Goal: Task Accomplishment & Management: Complete application form

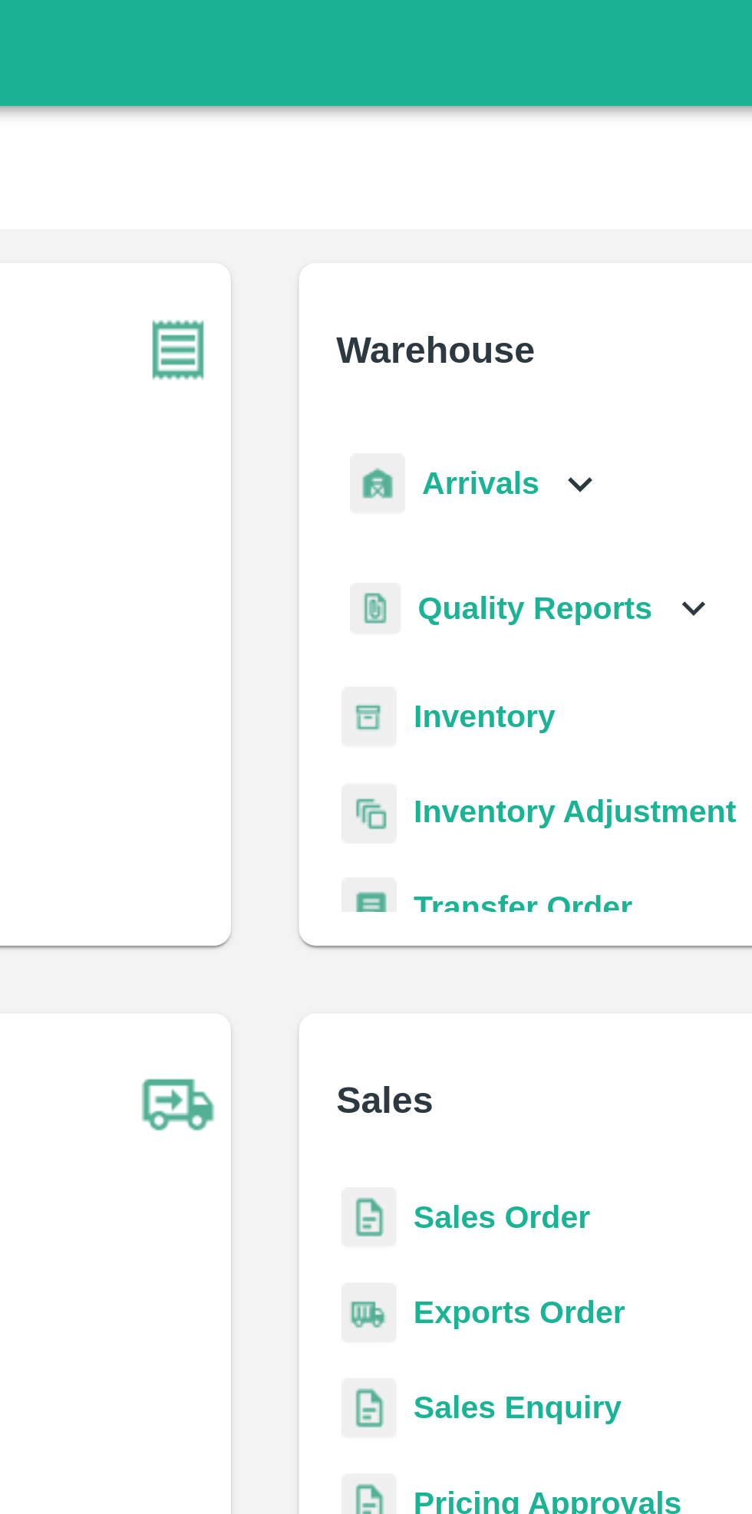
click at [476, 169] on div "Arrivals" at bounding box center [451, 175] width 95 height 35
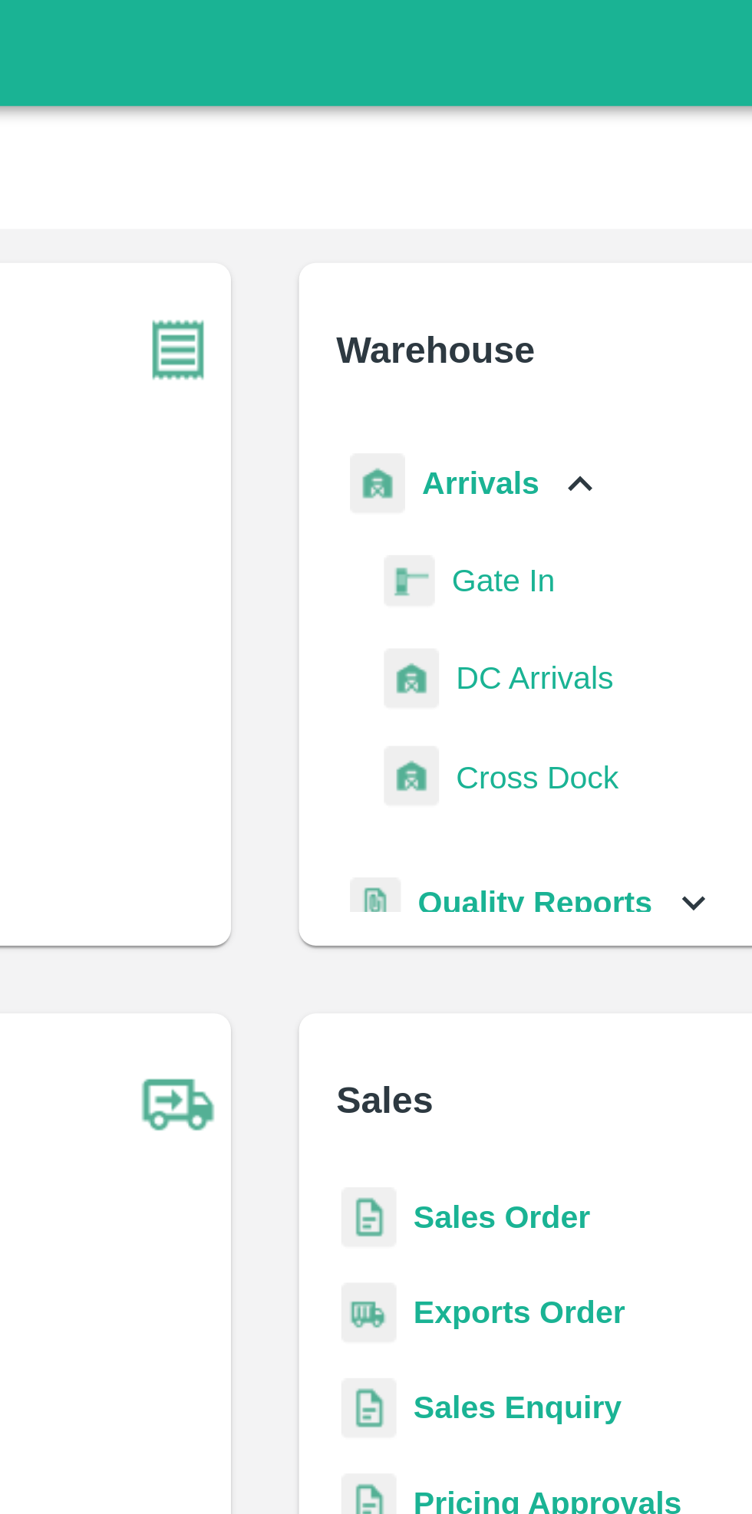
click at [473, 245] on span "DC Arrivals" at bounding box center [473, 245] width 57 height 17
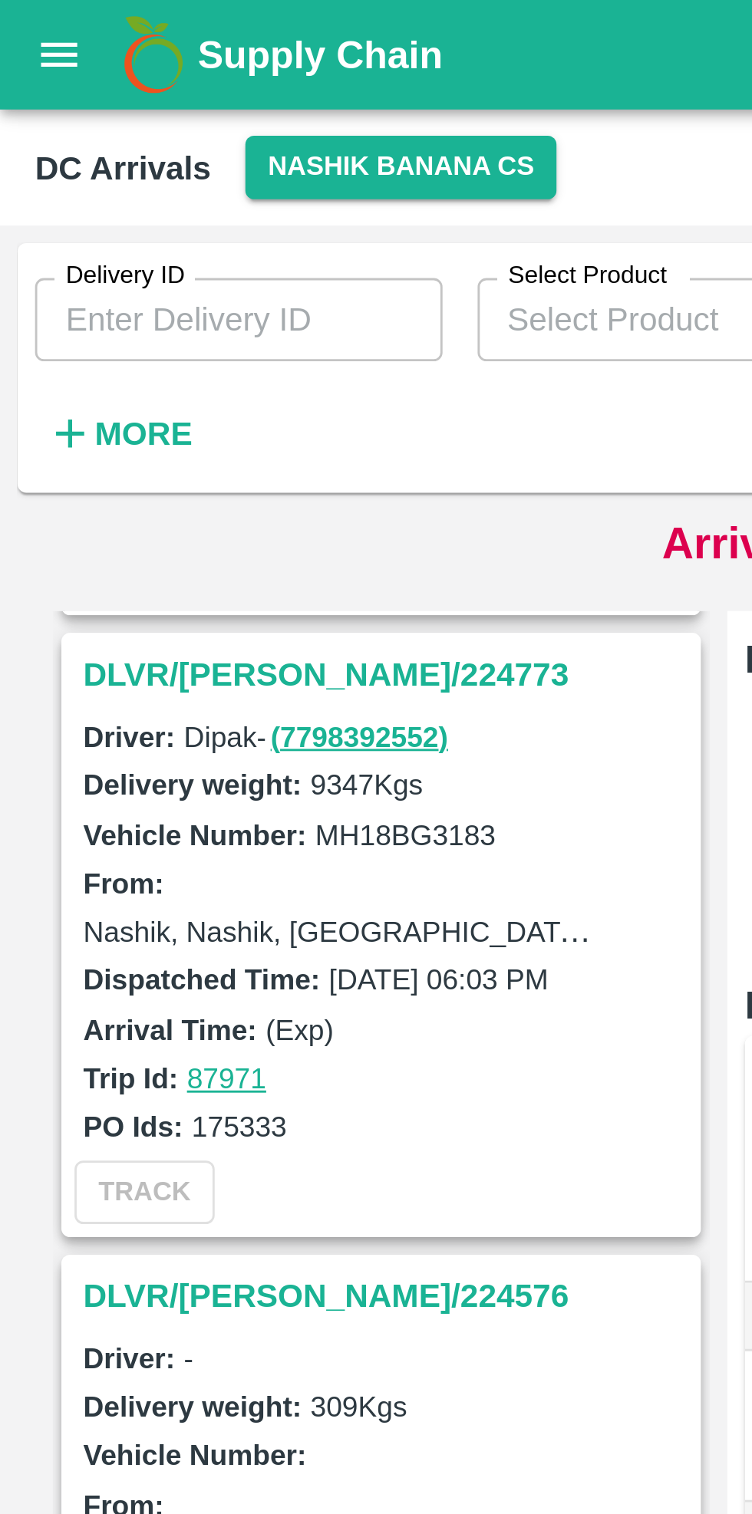
scroll to position [1523, 0]
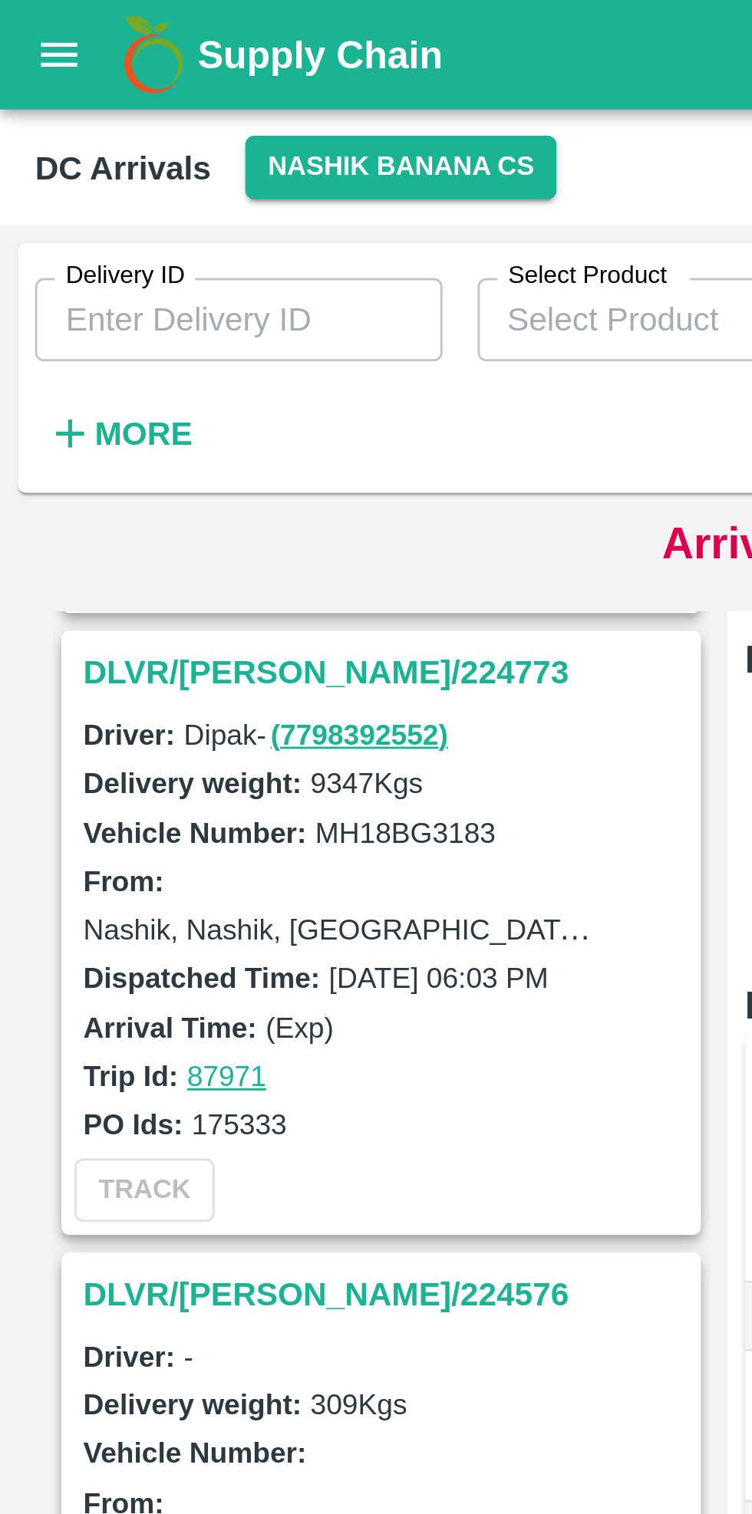
click at [44, 153] on strong "More" at bounding box center [50, 152] width 35 height 12
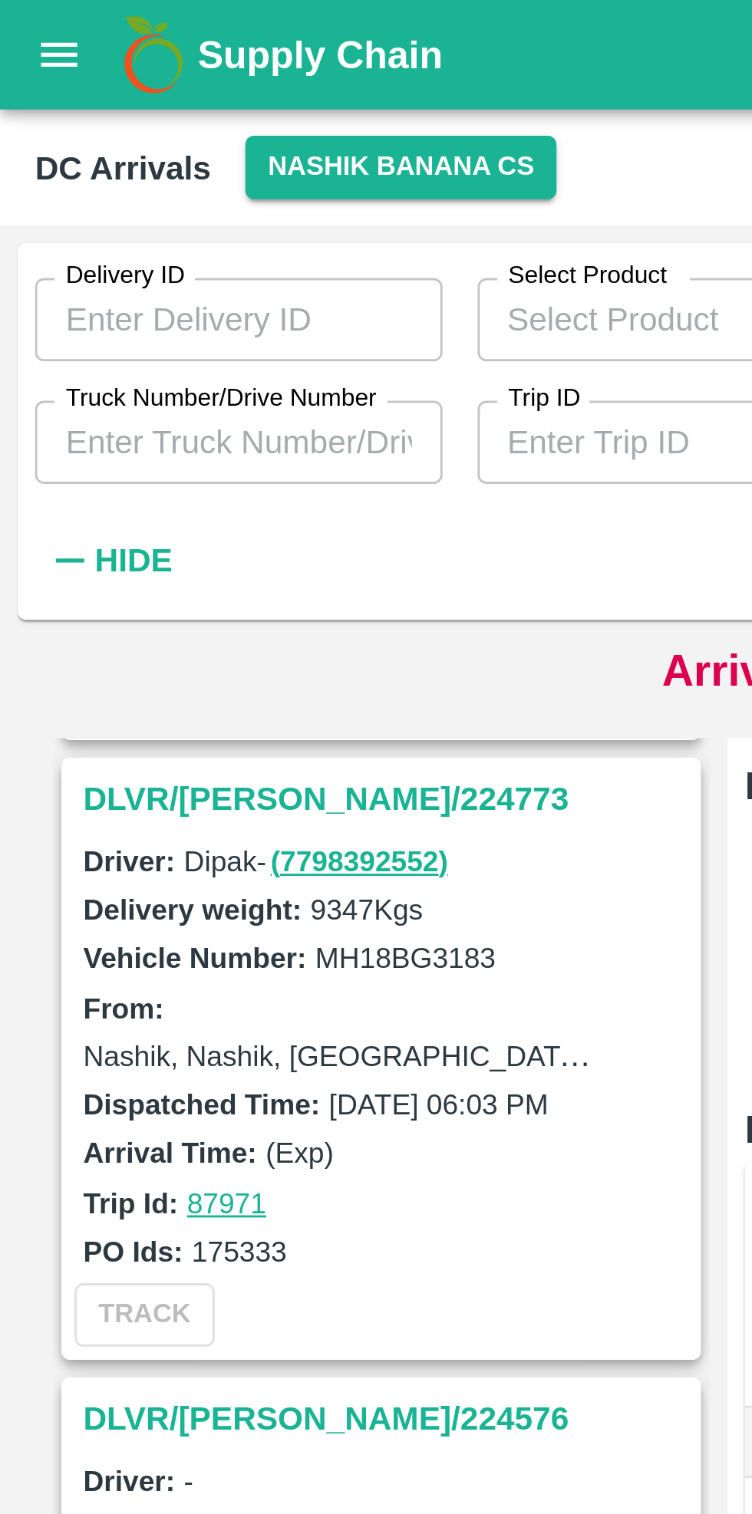
click at [141, 55] on button "Nashik Banana CS" at bounding box center [140, 59] width 109 height 22
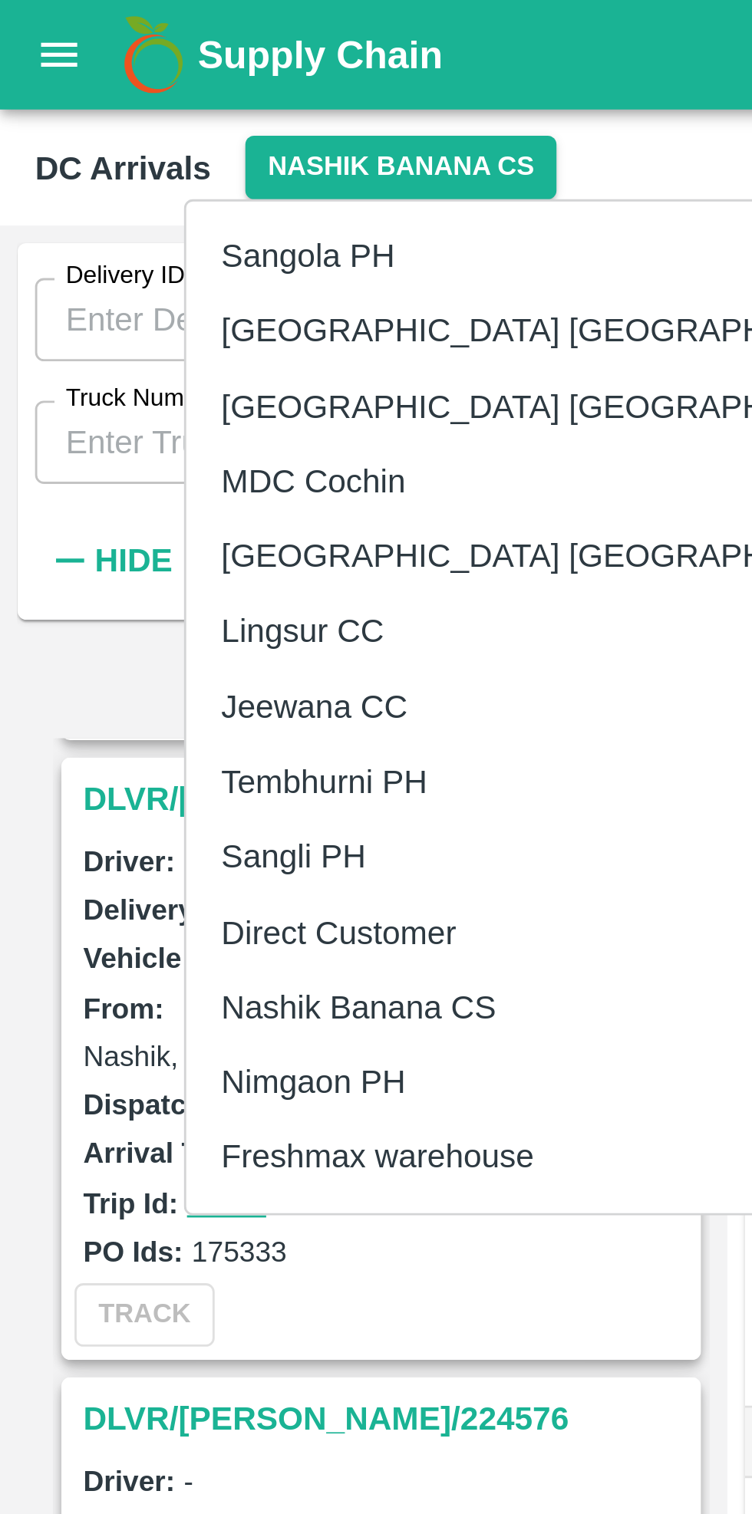
click at [134, 265] on li "Tembhurni PH" at bounding box center [197, 274] width 265 height 26
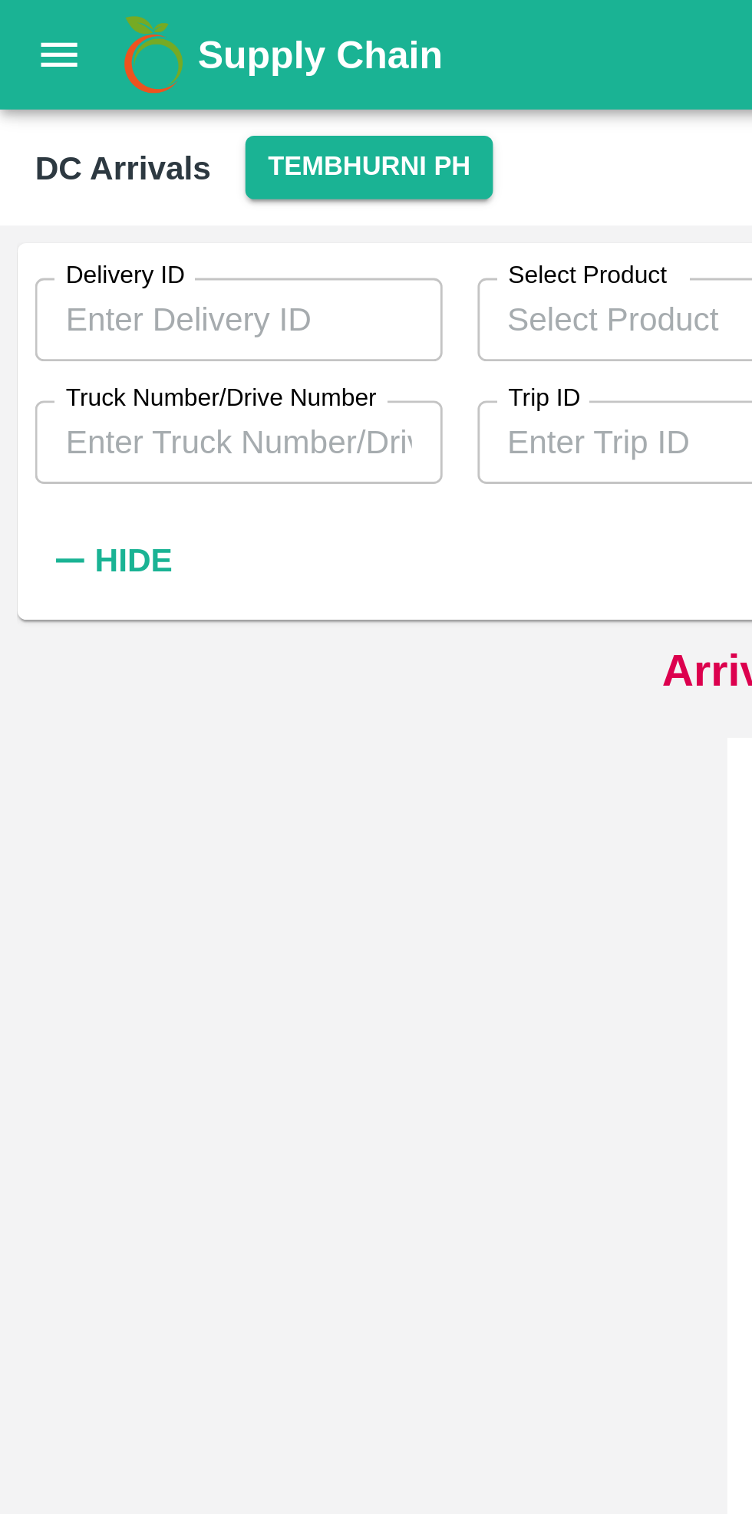
scroll to position [0, 0]
click at [95, 157] on input "Truck Number/Drive Number" at bounding box center [83, 154] width 143 height 29
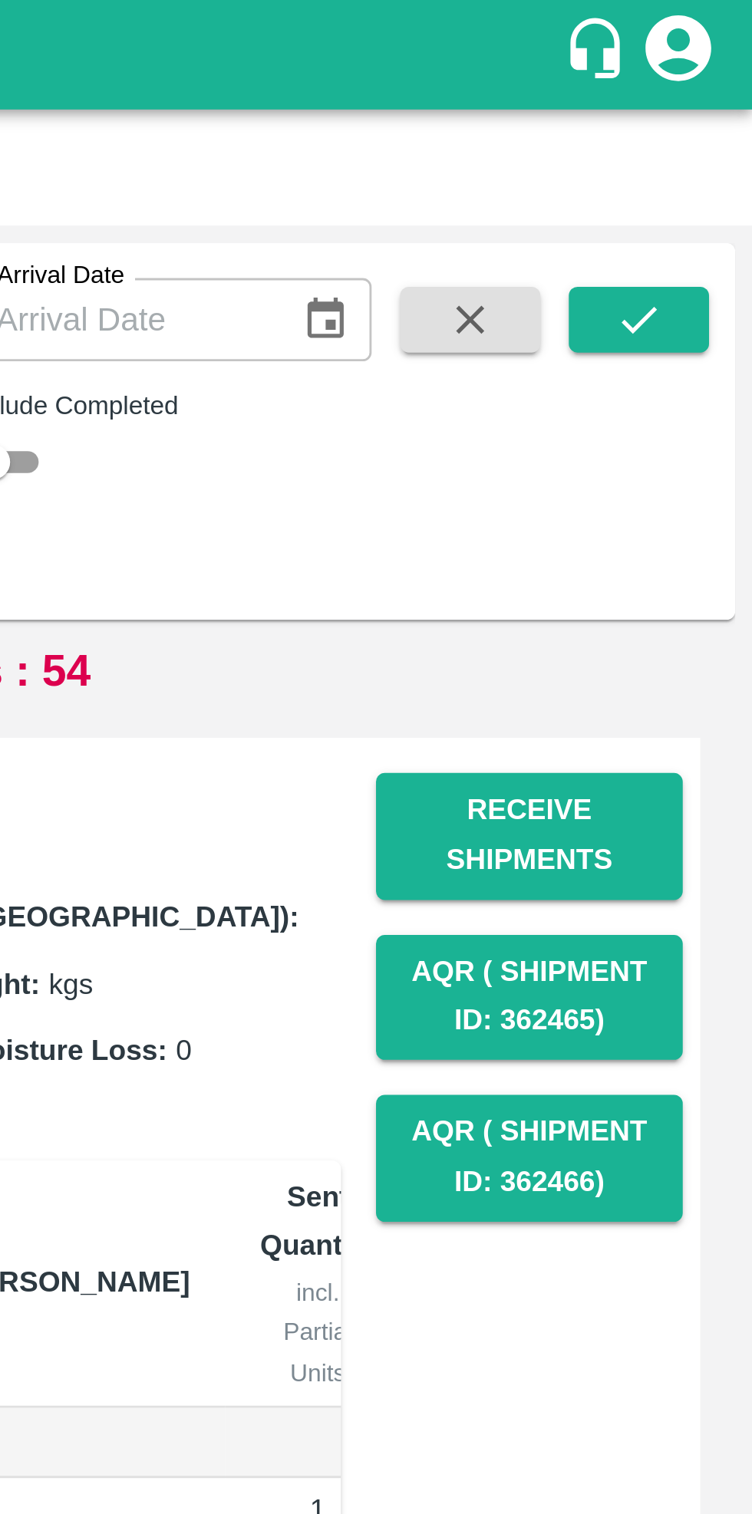
type input "1104"
click at [499, 166] on input "checkbox" at bounding box center [485, 162] width 55 height 18
checkbox input "true"
click at [705, 115] on icon "submit" at bounding box center [712, 112] width 17 height 17
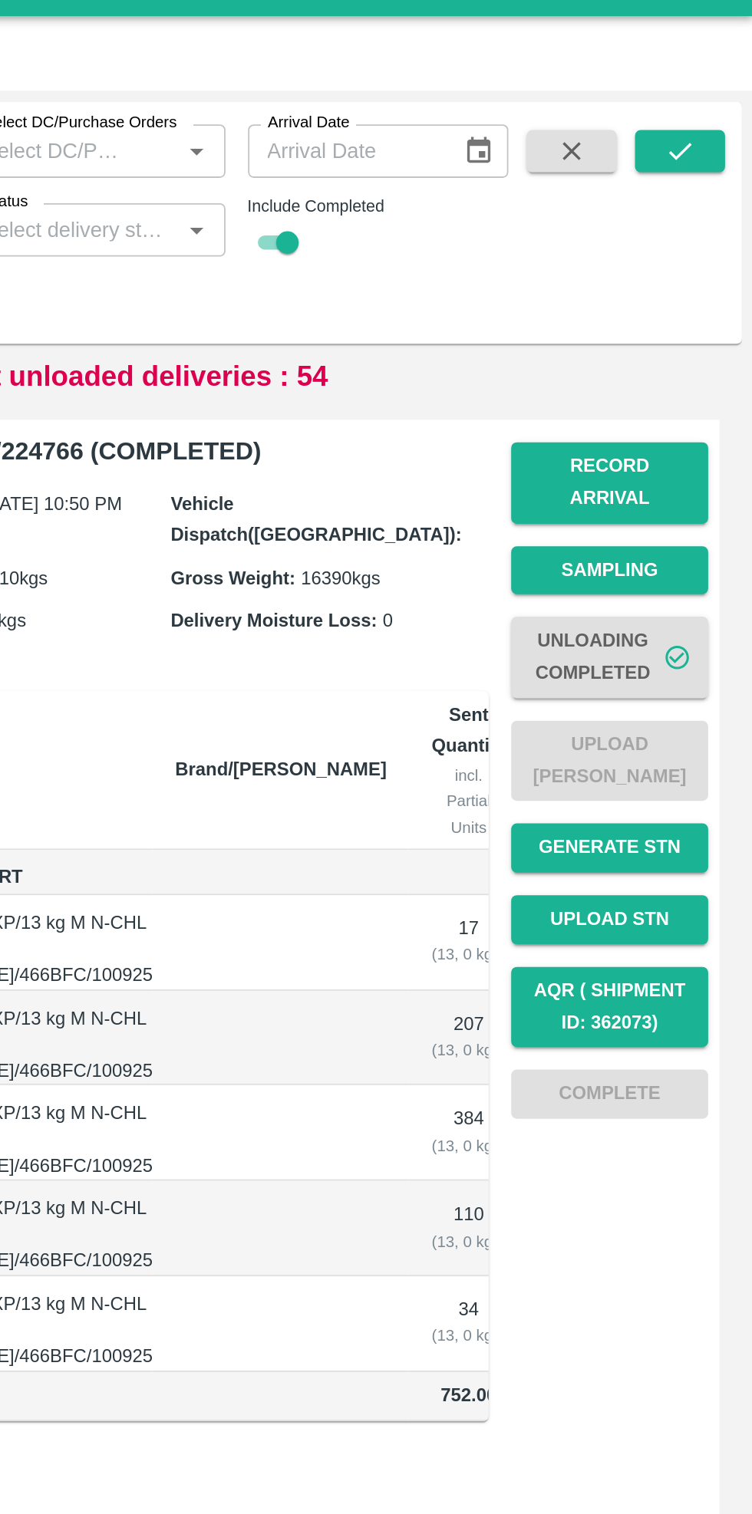
click at [710, 113] on icon "submit" at bounding box center [712, 112] width 17 height 17
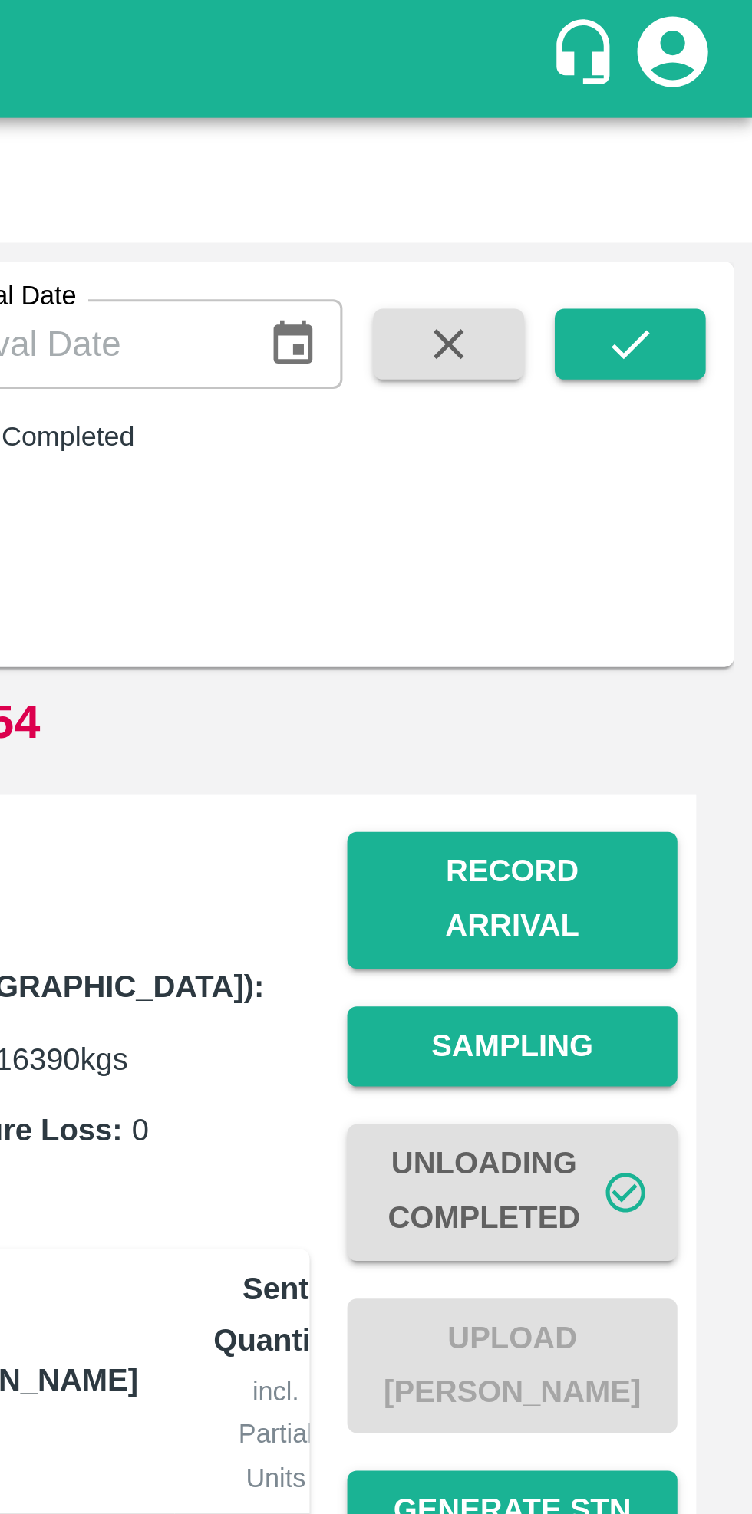
click at [661, 114] on icon "button" at bounding box center [652, 112] width 17 height 17
checkbox input "false"
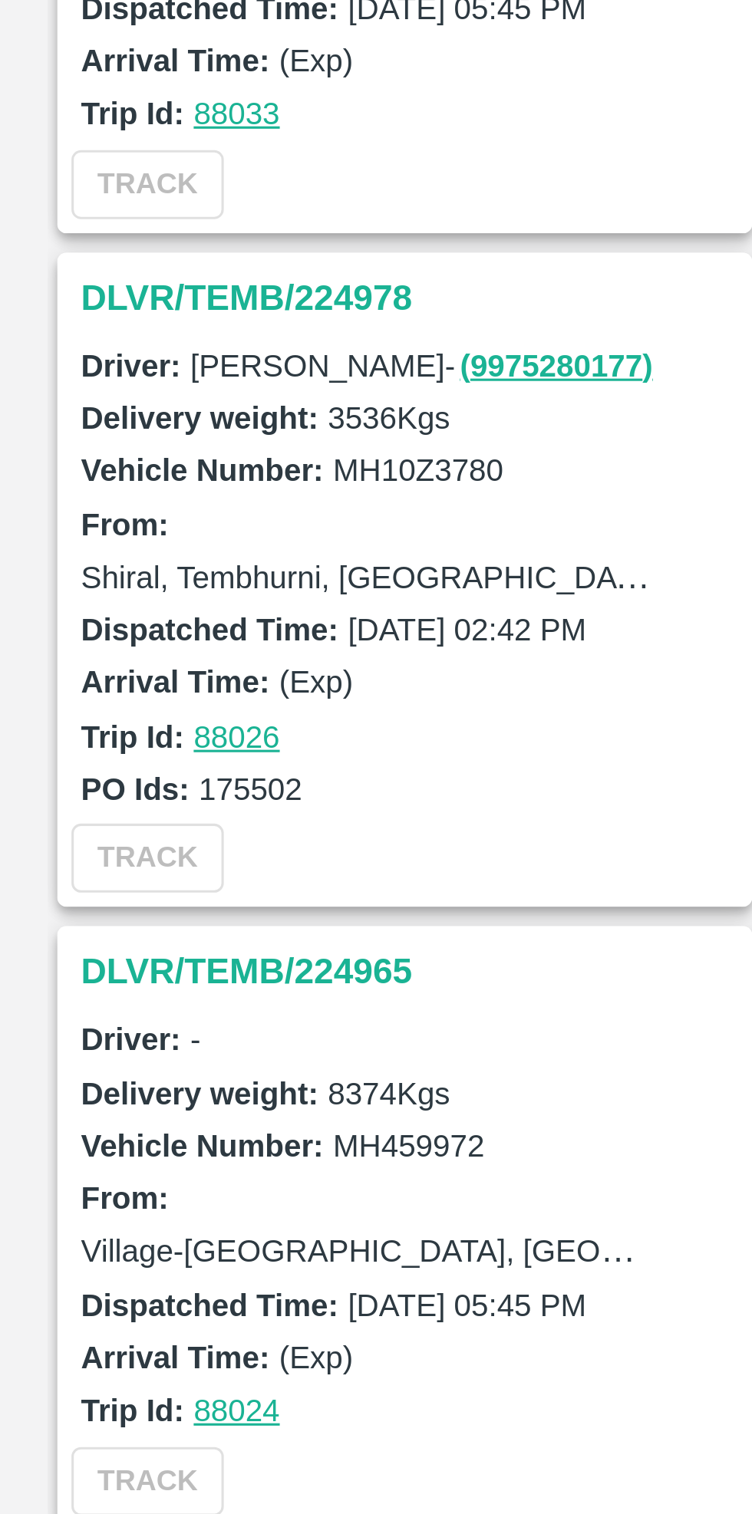
scroll to position [2107, 0]
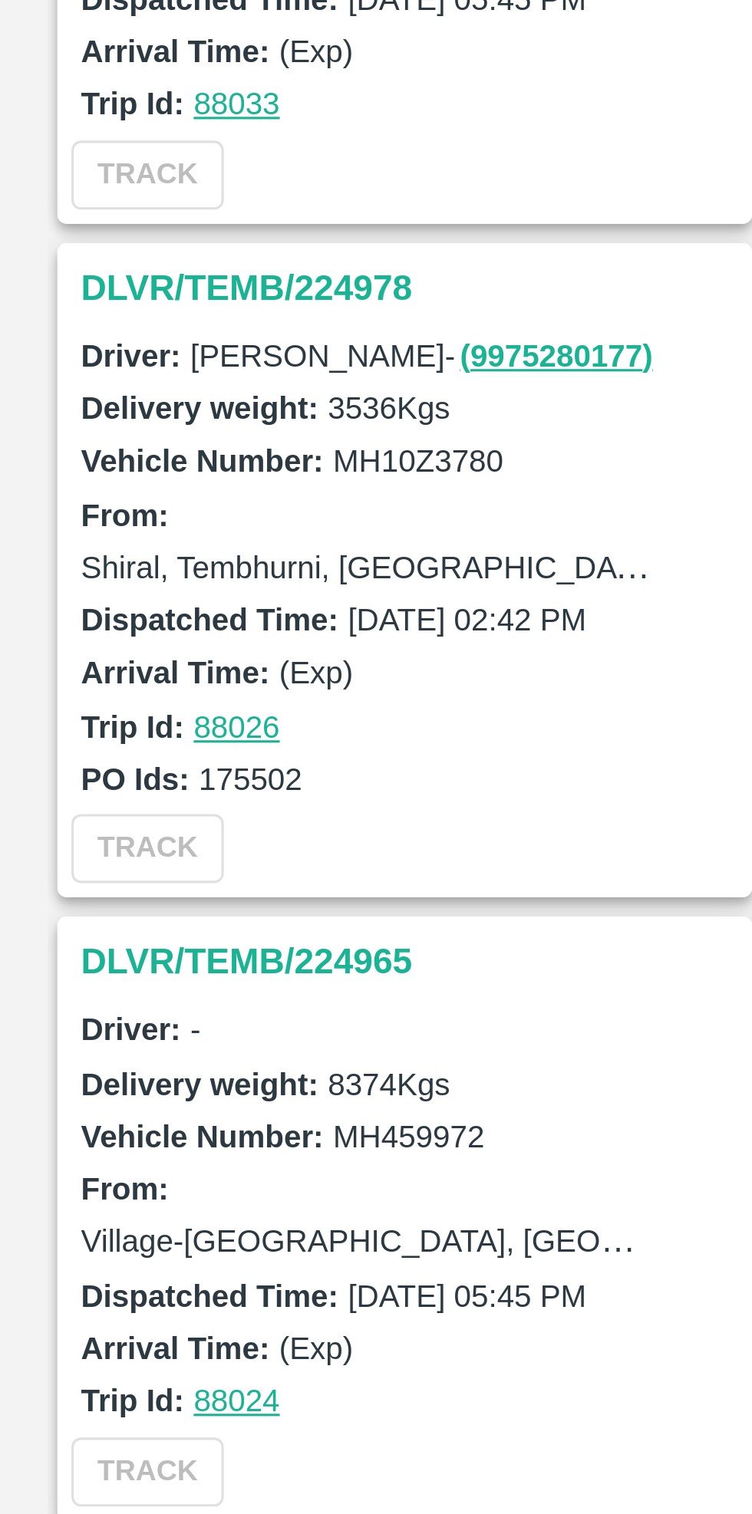
click at [110, 974] on h3 "DLVR/TEMB/224965" at bounding box center [135, 984] width 213 height 20
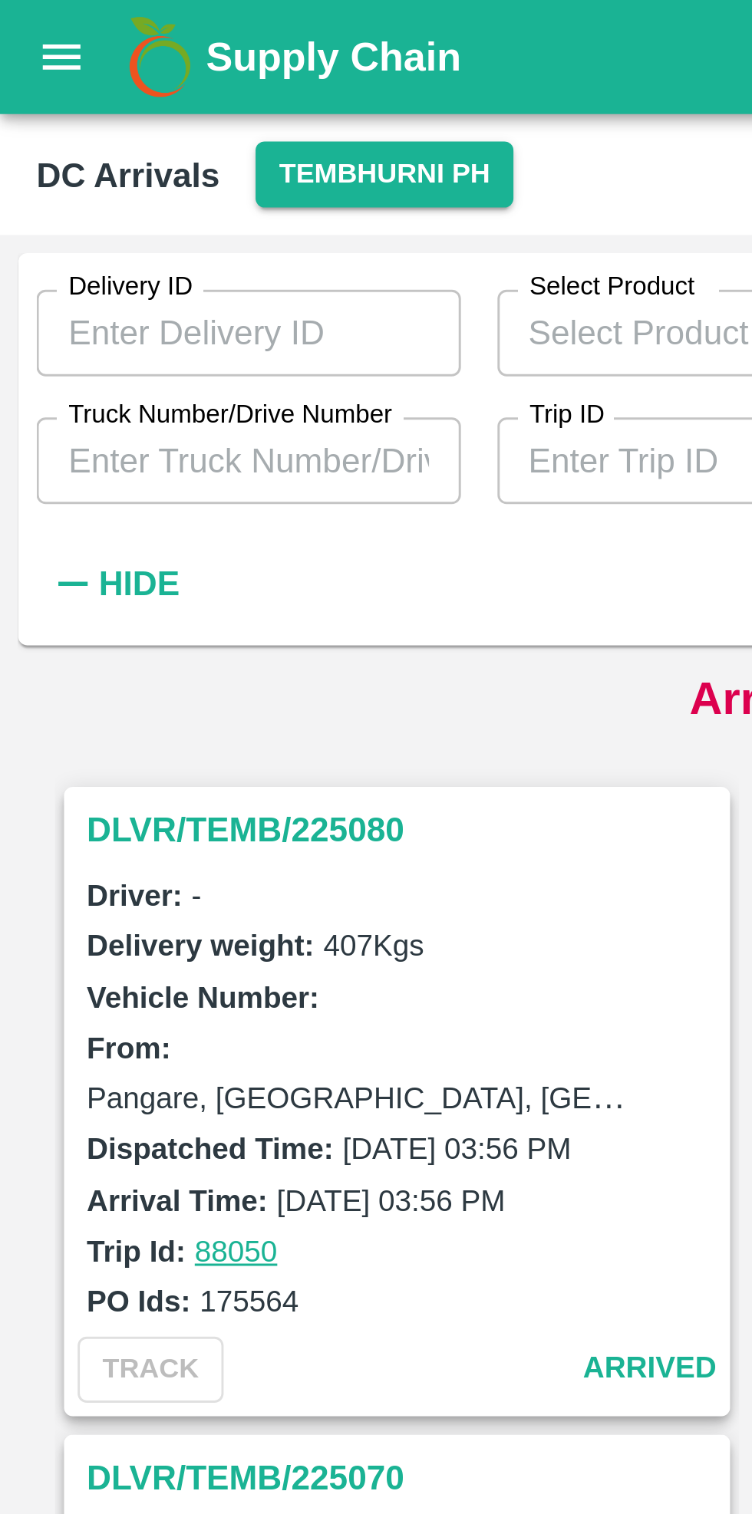
click at [97, 143] on label "Truck Number/Drive Number" at bounding box center [77, 139] width 109 height 12
click at [97, 143] on input "Truck Number/Drive Number" at bounding box center [83, 154] width 143 height 29
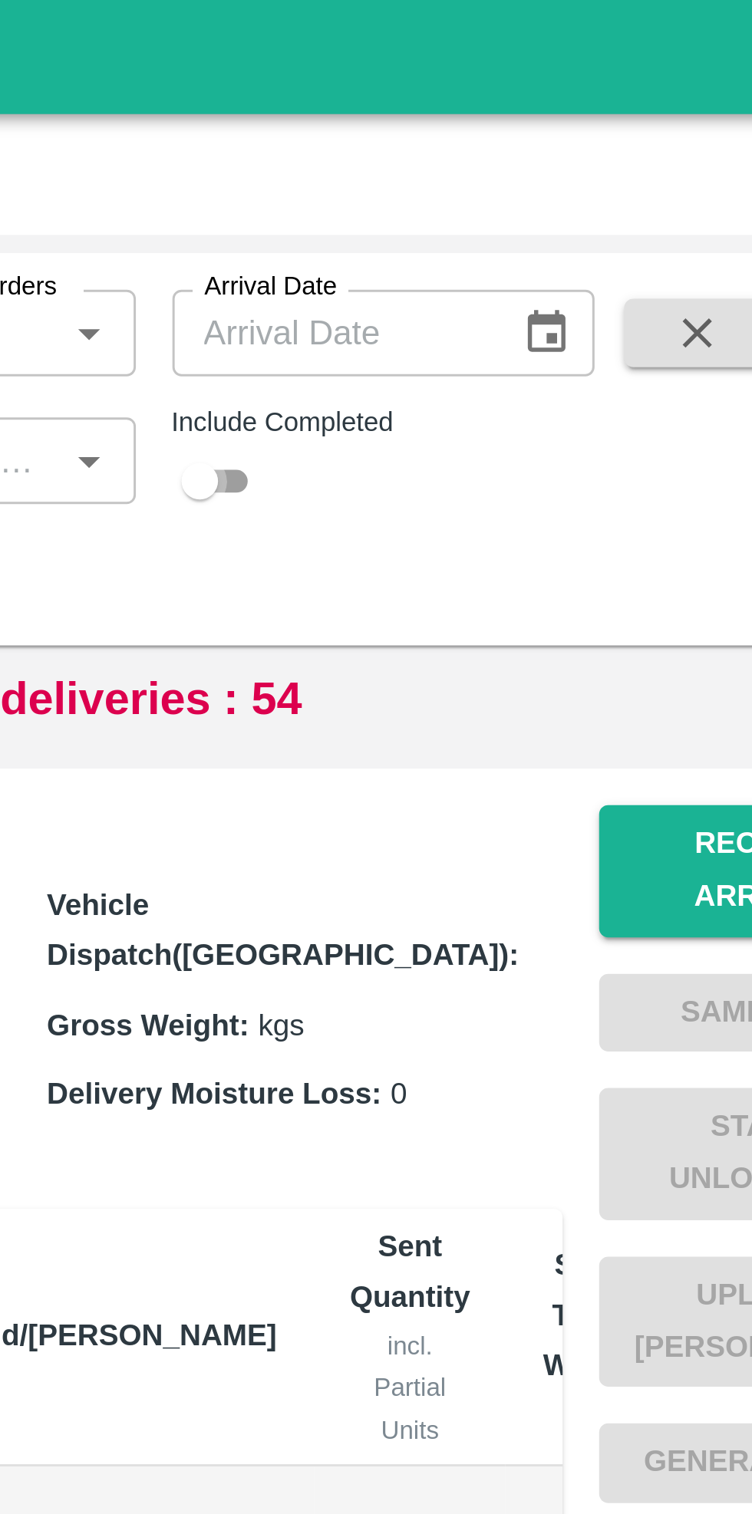
type input "9972"
click at [493, 160] on input "checkbox" at bounding box center [485, 162] width 55 height 18
checkbox input "true"
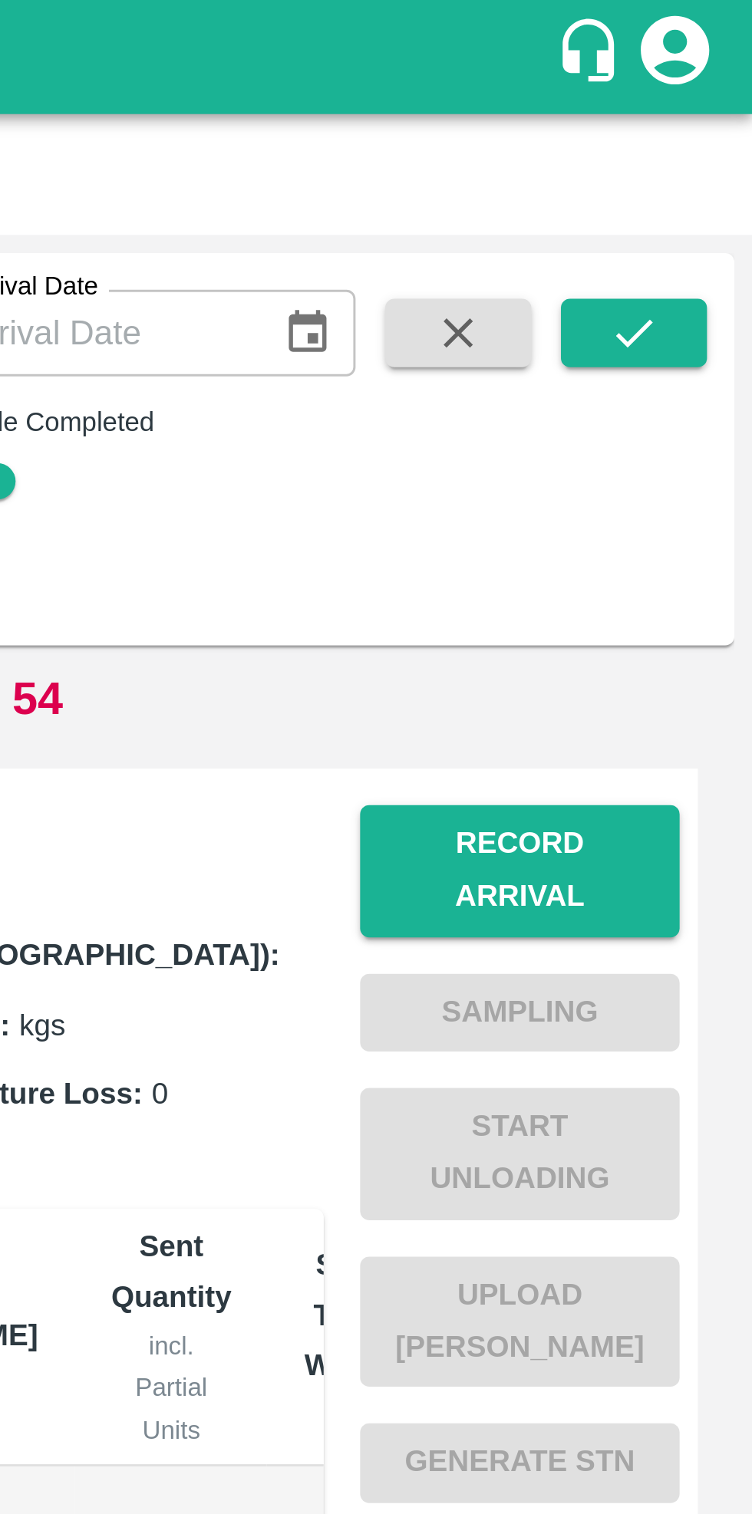
click at [702, 117] on button "submit" at bounding box center [711, 112] width 49 height 23
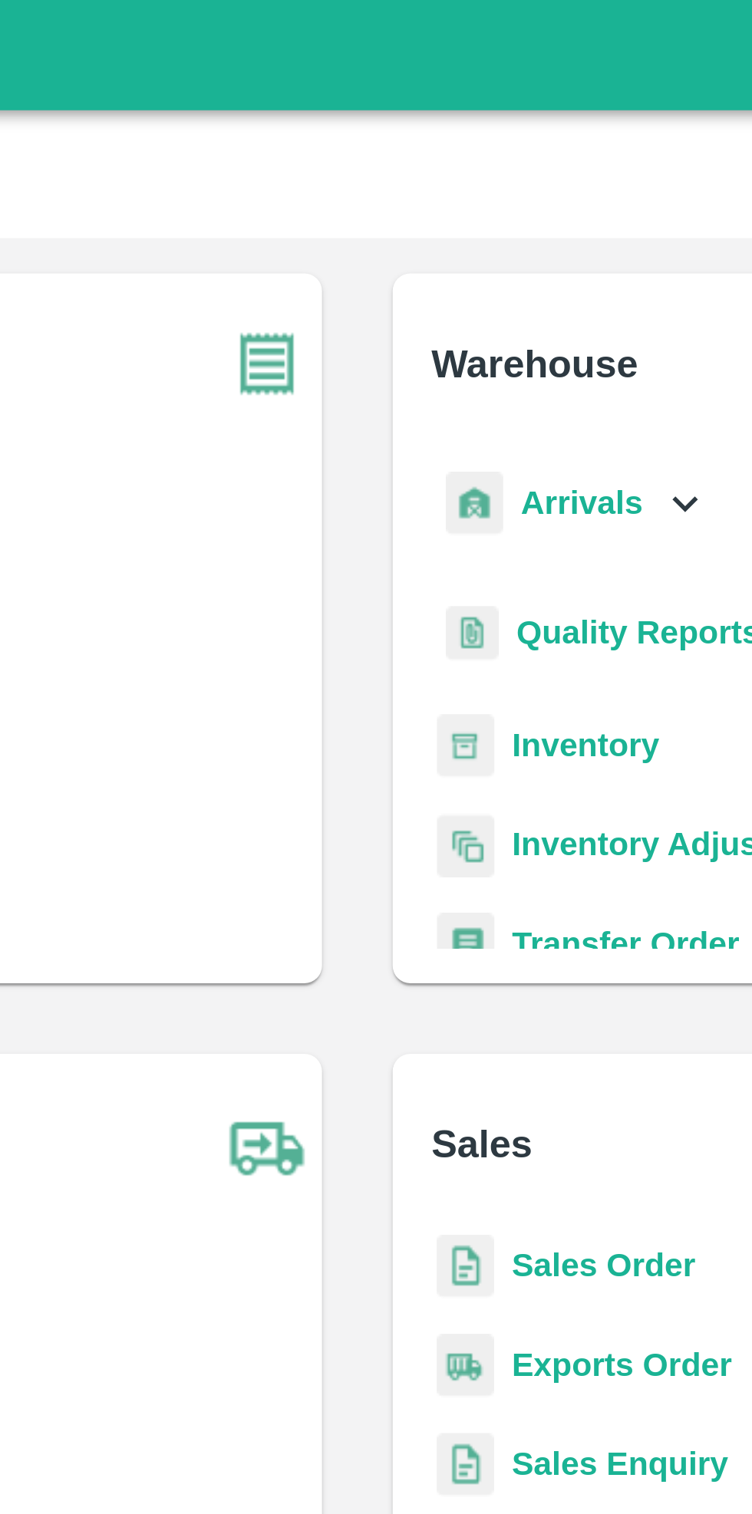
click at [466, 173] on b "Arrivals" at bounding box center [454, 175] width 42 height 12
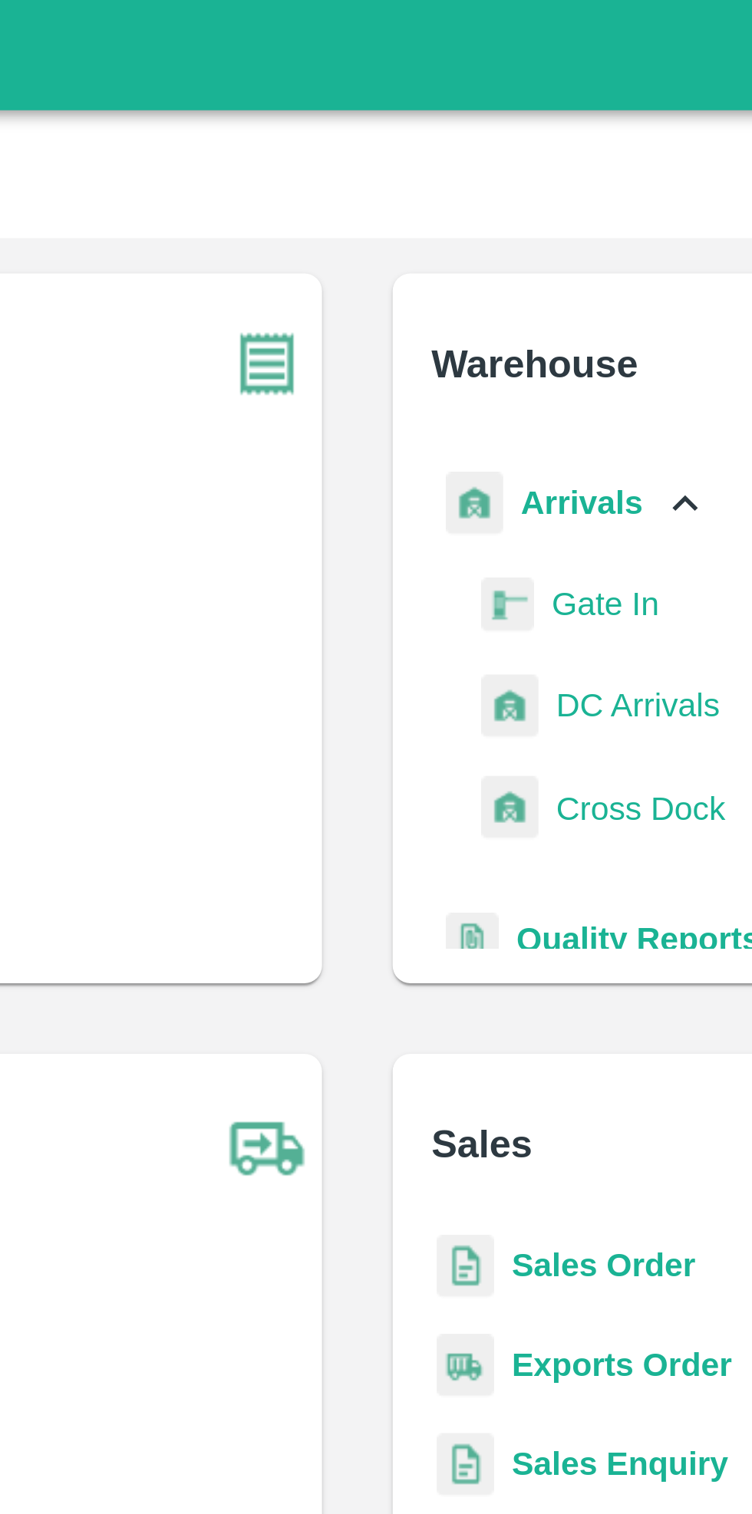
click at [463, 247] on span "DC Arrivals" at bounding box center [473, 245] width 57 height 17
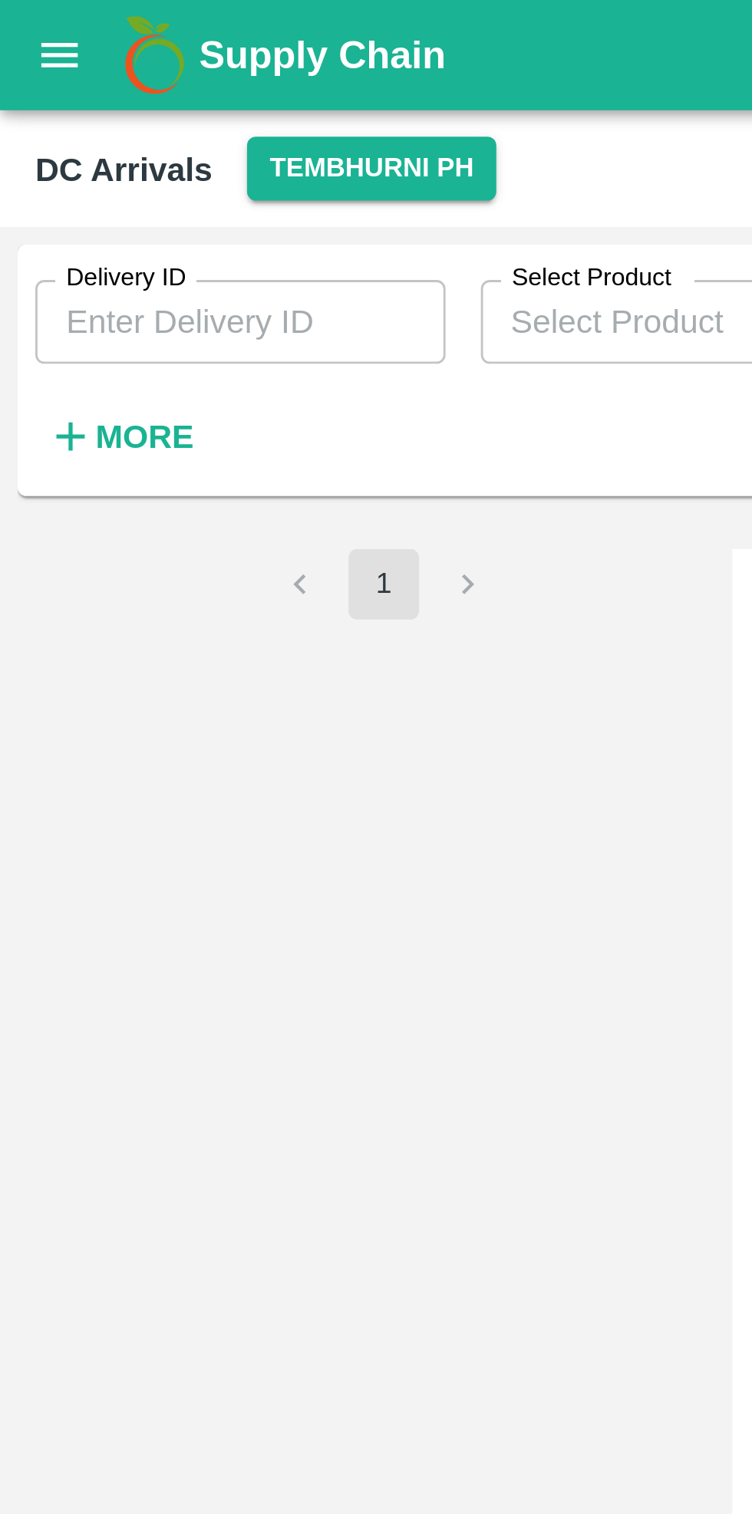
click at [46, 146] on strong "More" at bounding box center [50, 152] width 35 height 12
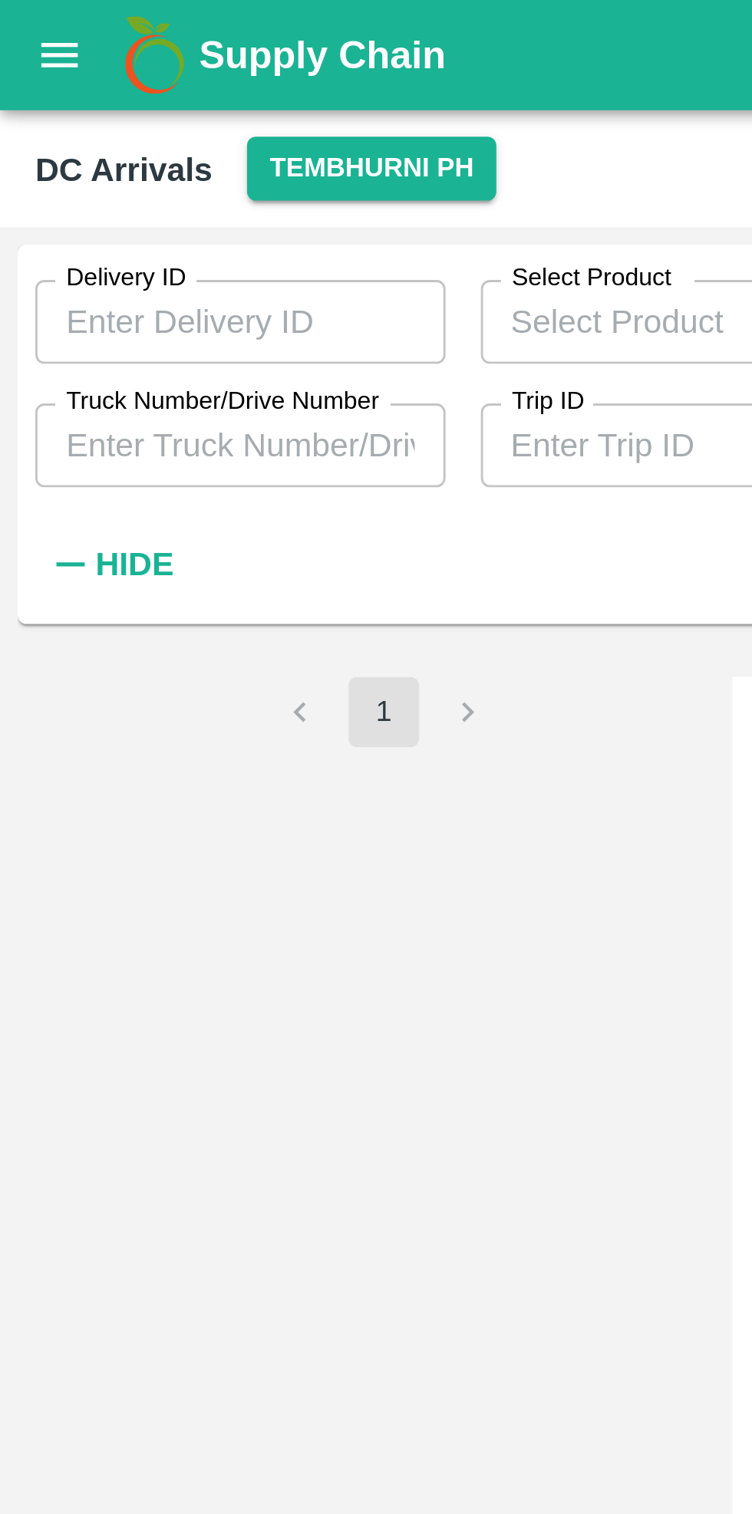
click at [101, 158] on input "Truck Number/Drive Number" at bounding box center [83, 154] width 143 height 29
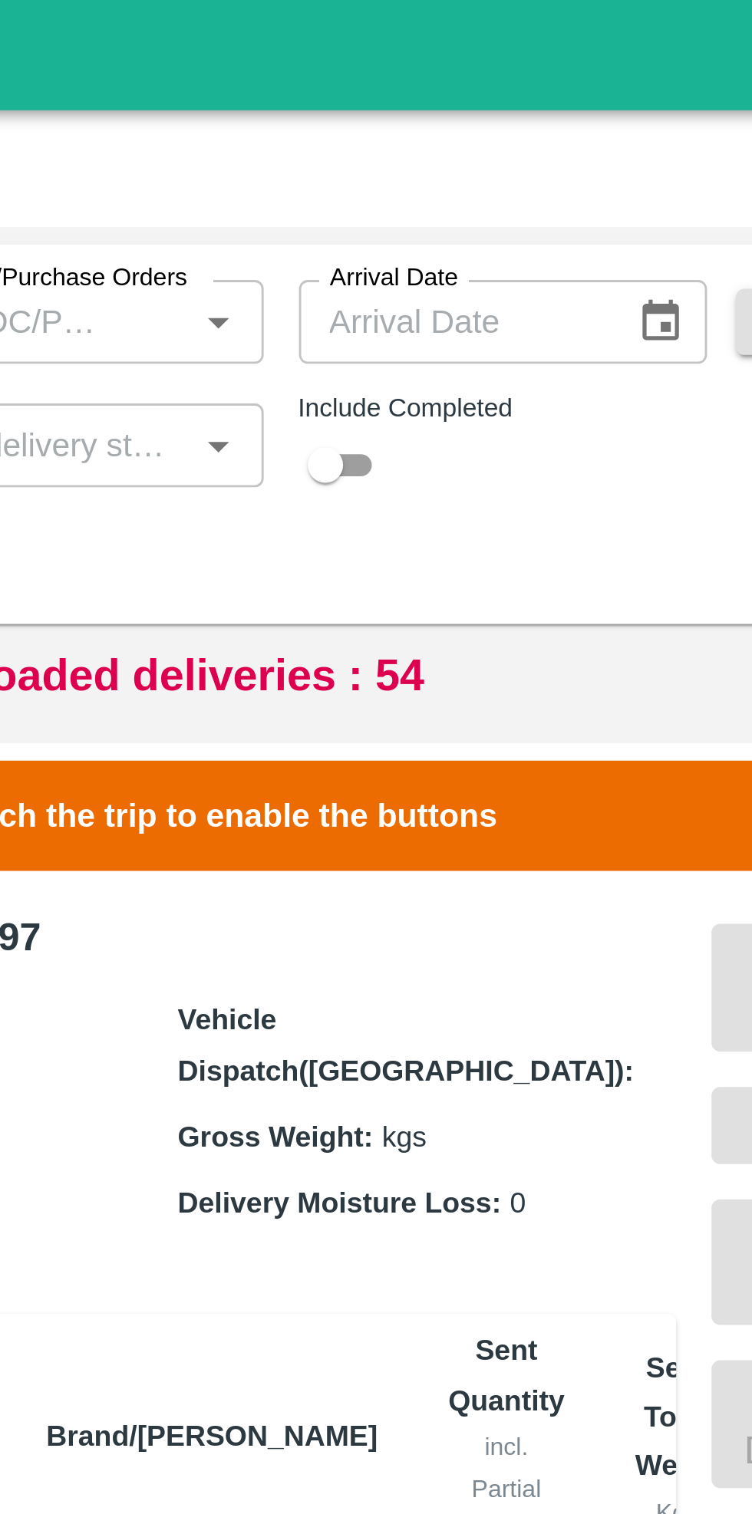
type input "5556"
click at [489, 160] on input "checkbox" at bounding box center [485, 162] width 55 height 18
checkbox input "true"
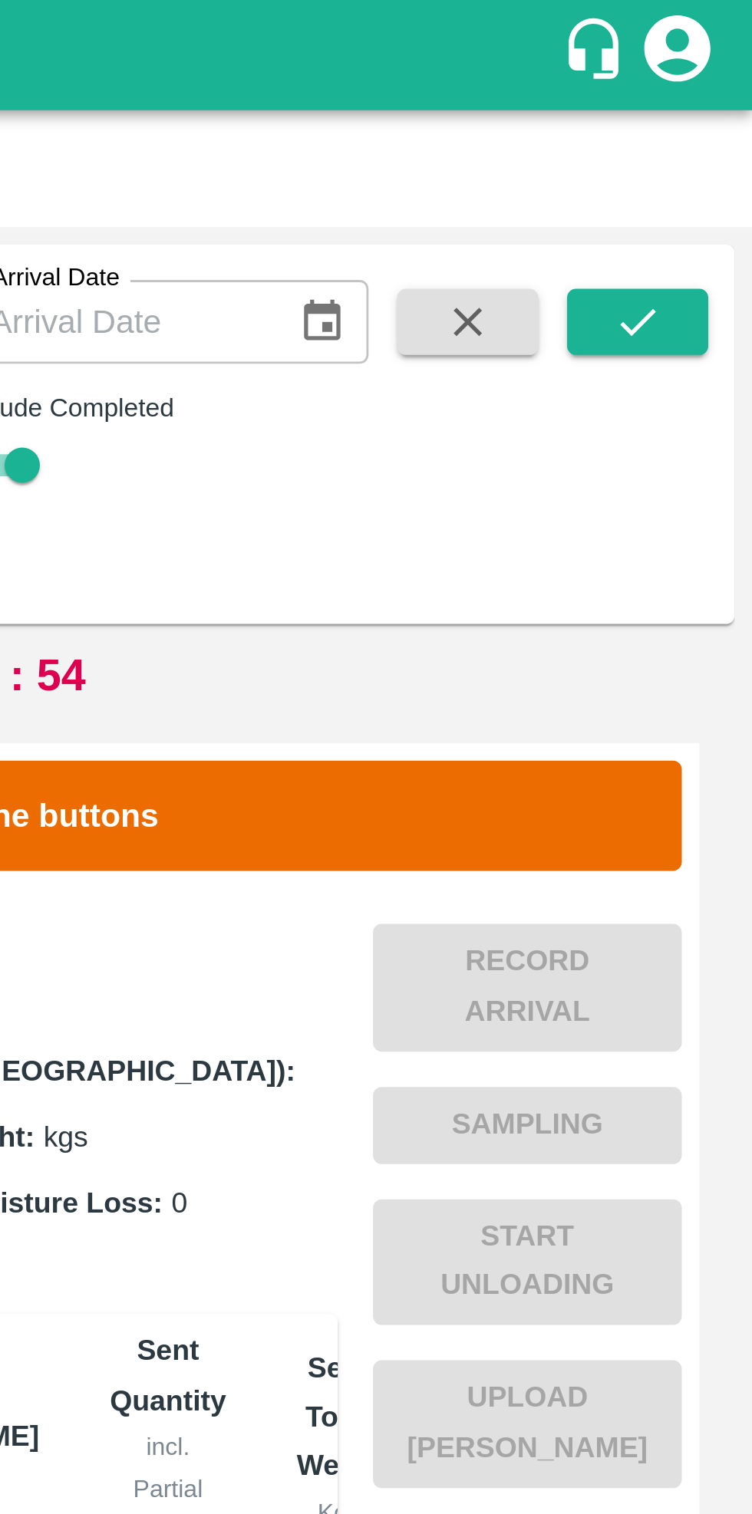
click at [700, 114] on button "submit" at bounding box center [711, 112] width 49 height 23
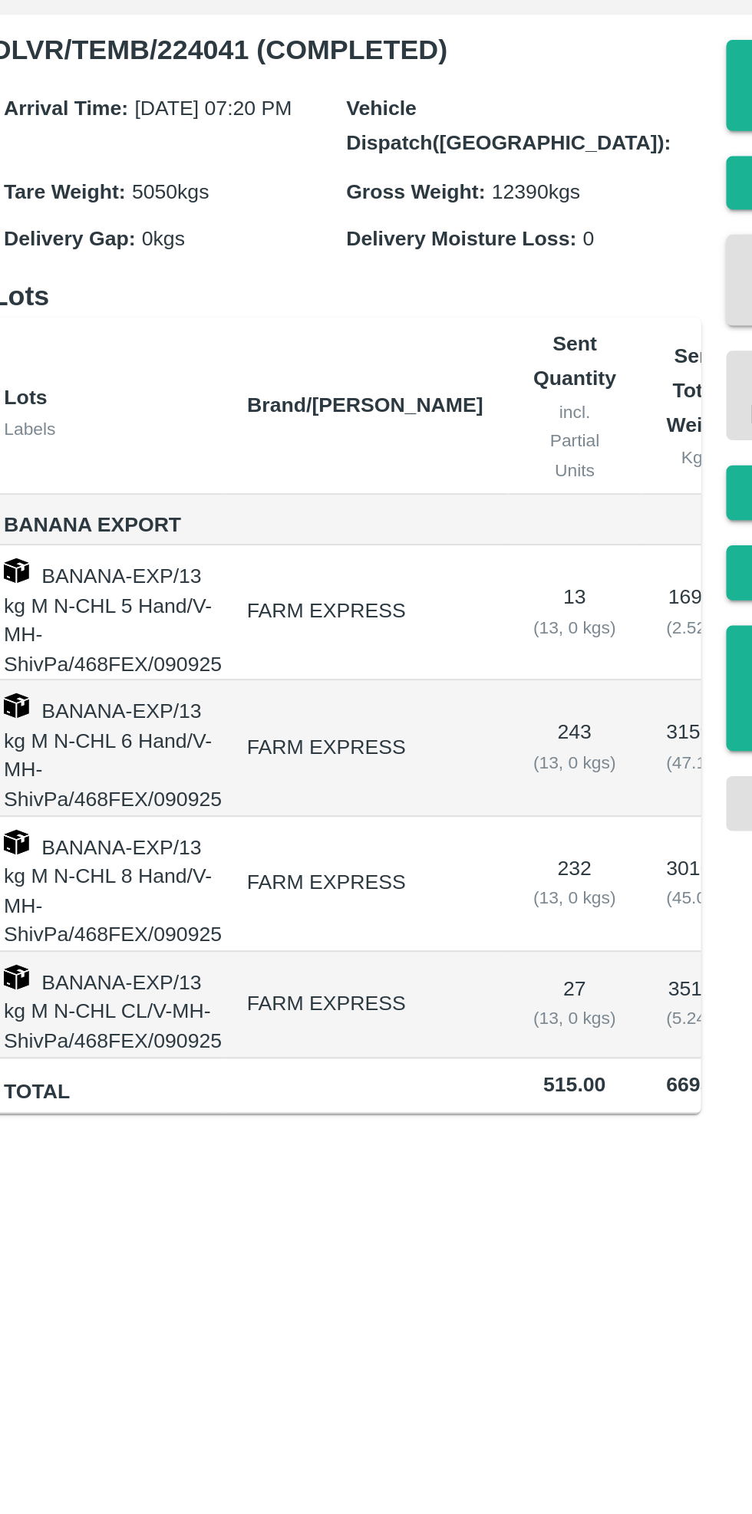
scroll to position [0, 8]
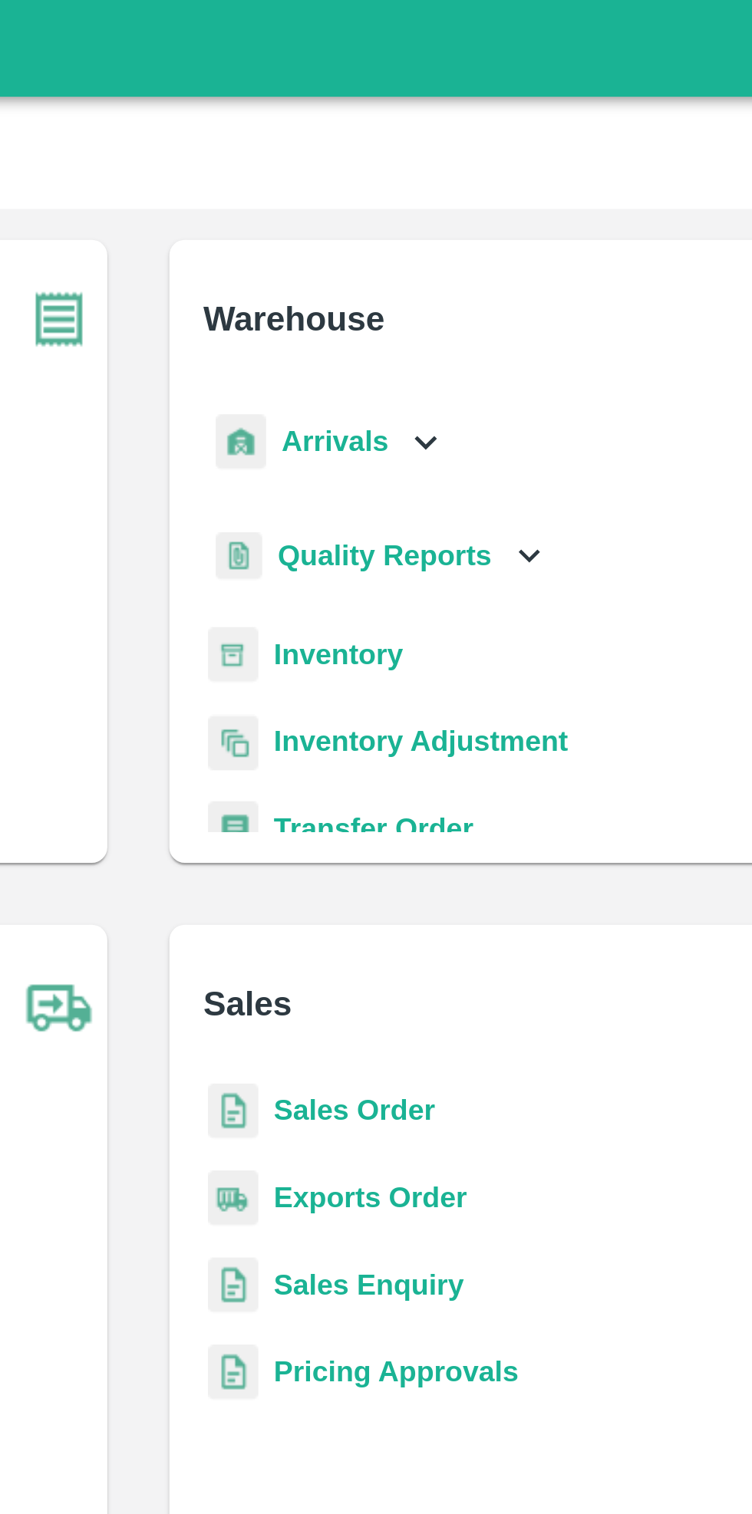
click at [483, 176] on icon at bounding box center [489, 174] width 17 height 17
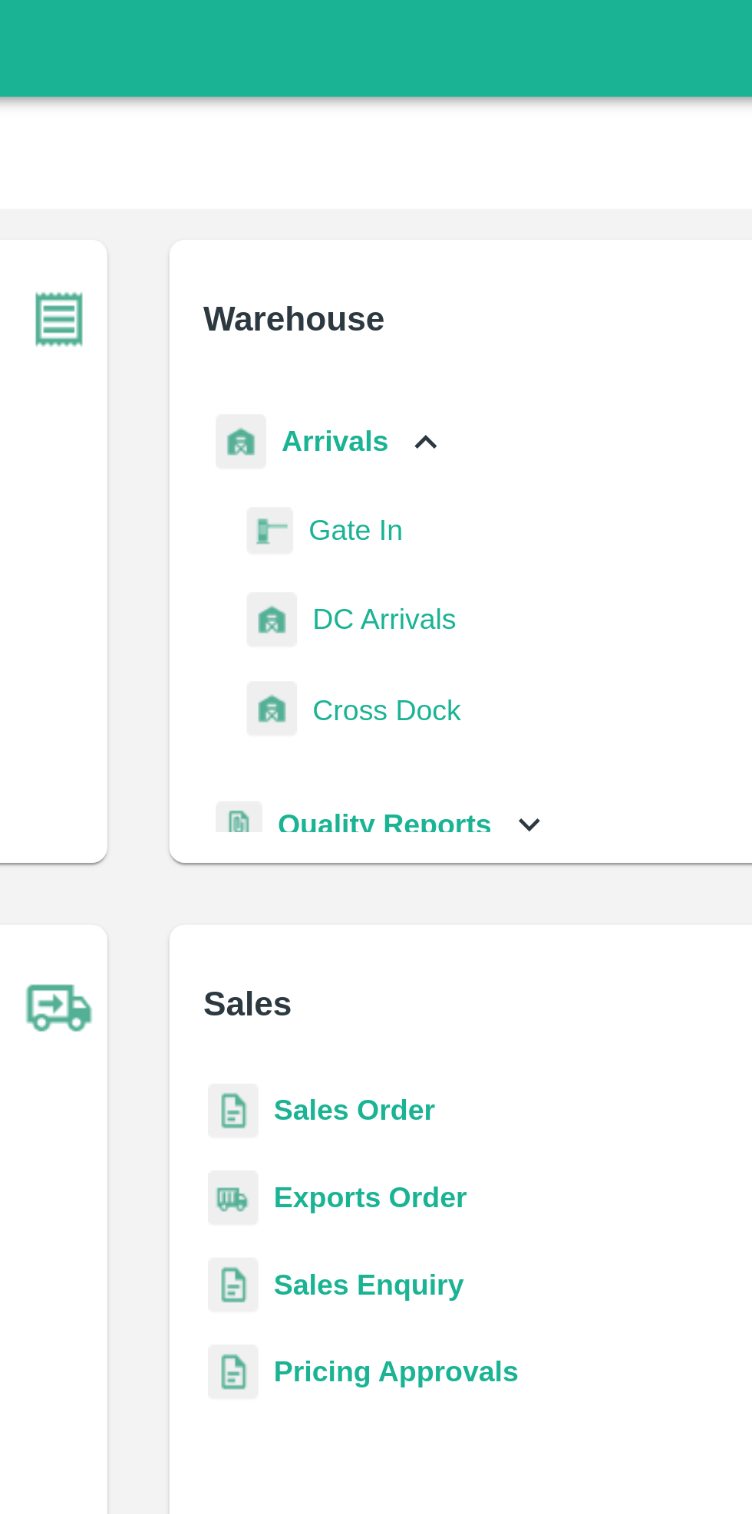
click at [484, 245] on span "DC Arrivals" at bounding box center [473, 245] width 57 height 17
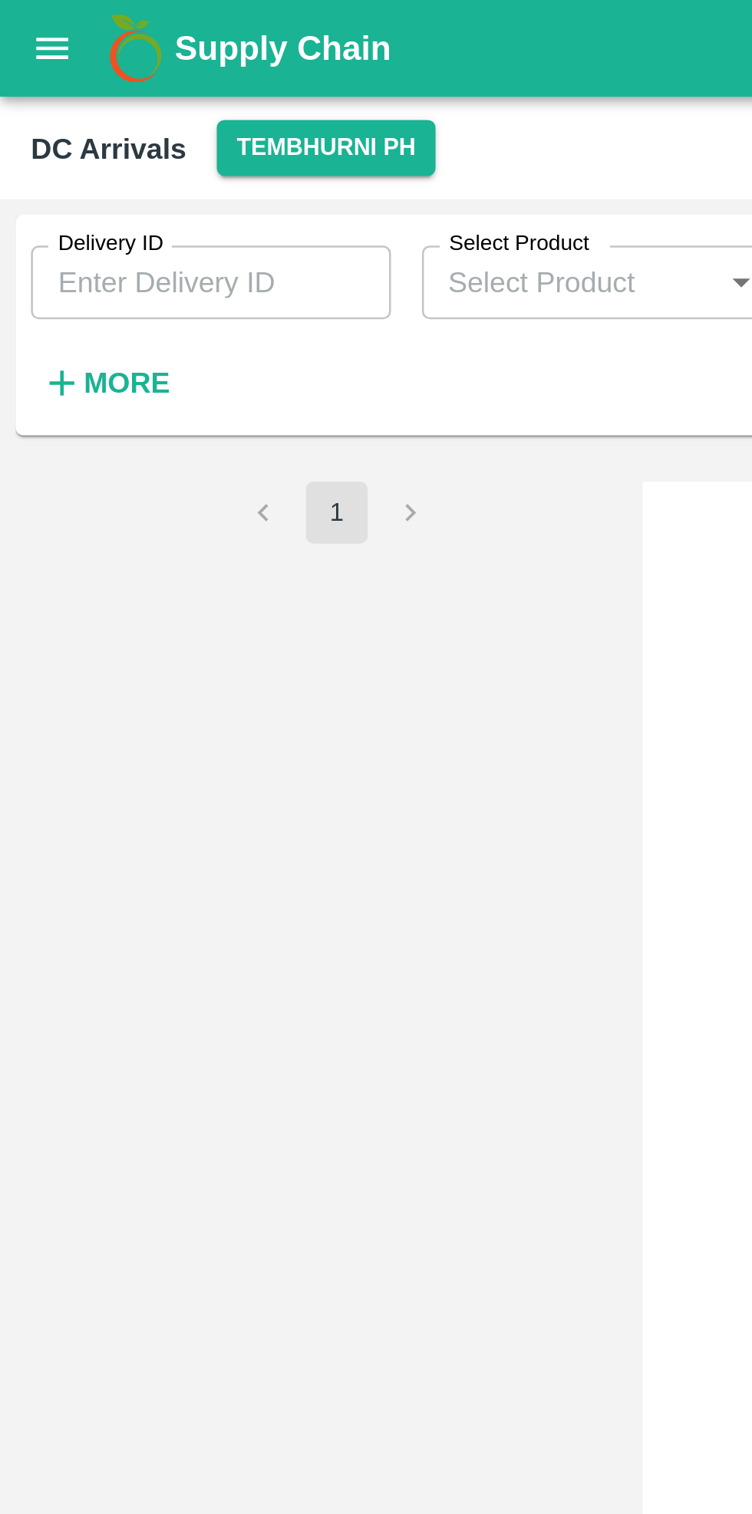
click at [54, 148] on strong "More" at bounding box center [50, 152] width 35 height 12
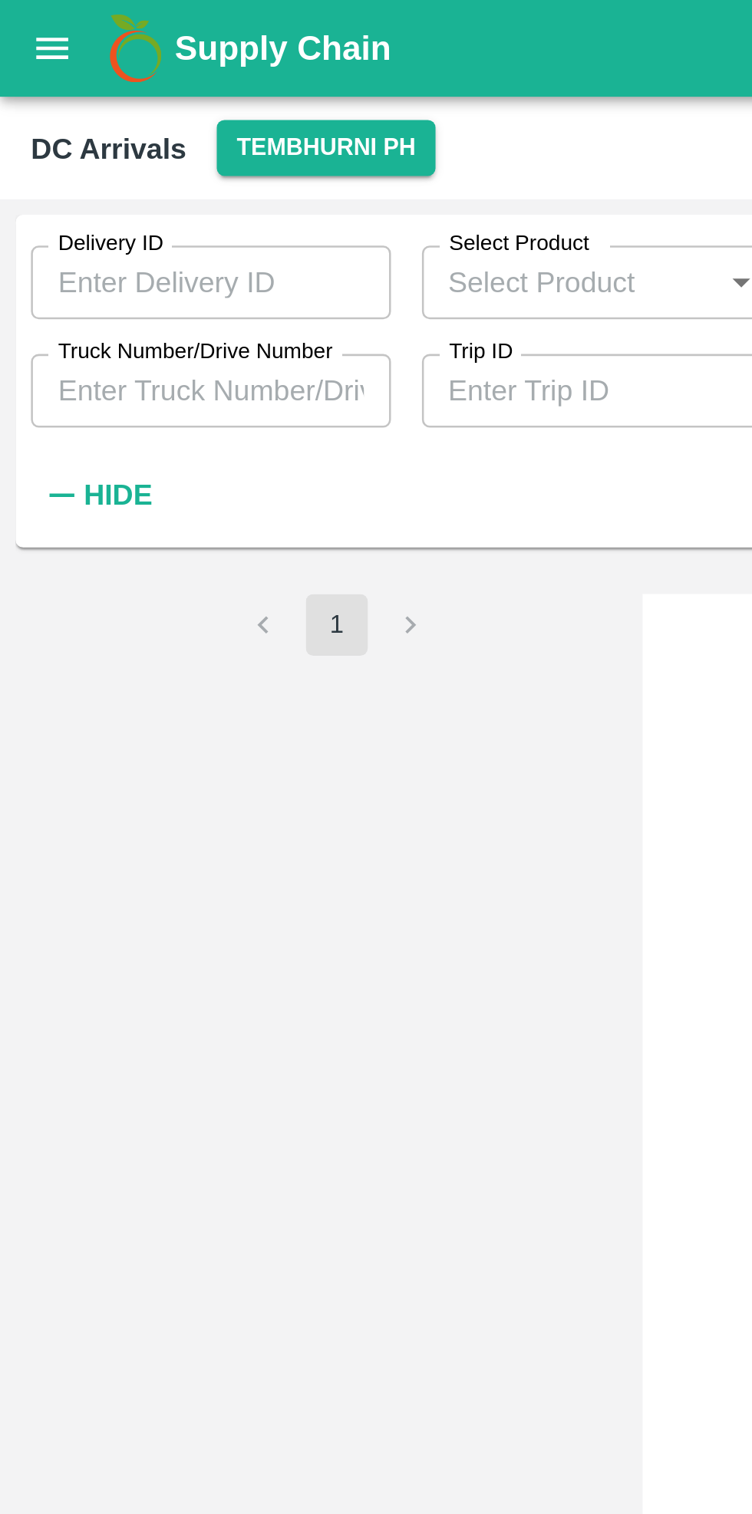
click at [107, 169] on input "Truck Number/Drive Number" at bounding box center [83, 154] width 143 height 29
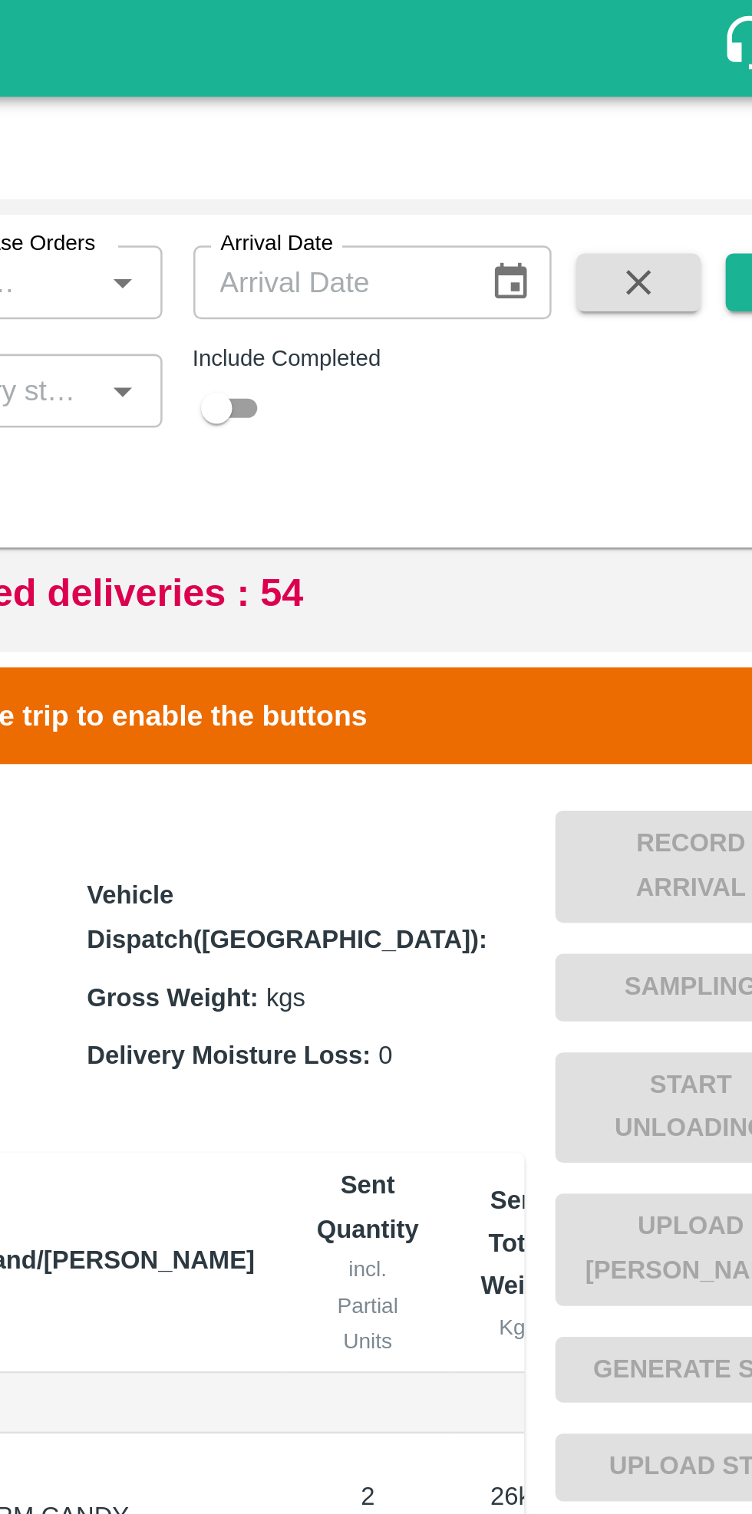
type input "1383"
click at [498, 163] on input "checkbox" at bounding box center [485, 162] width 55 height 18
checkbox input "true"
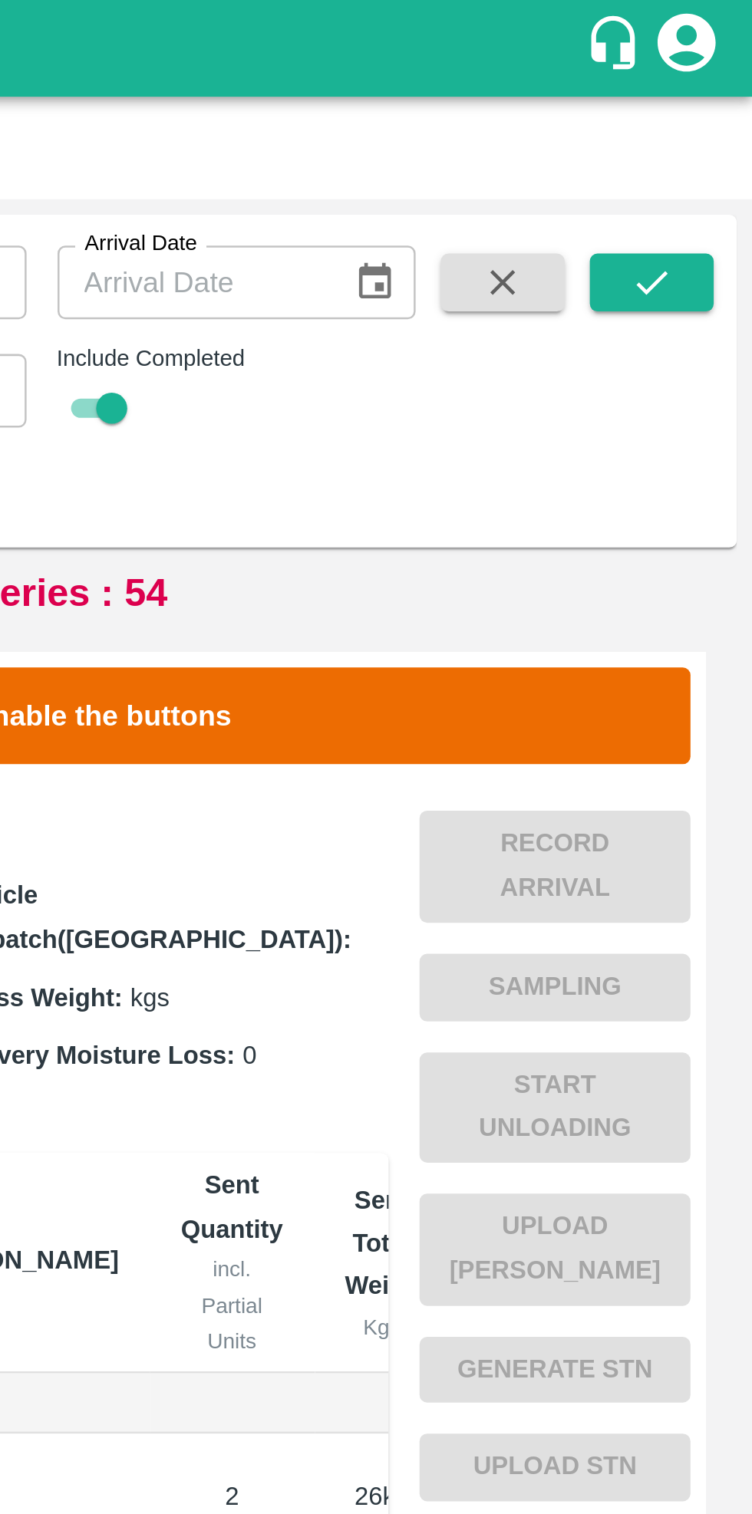
click at [706, 114] on icon "submit" at bounding box center [712, 112] width 17 height 17
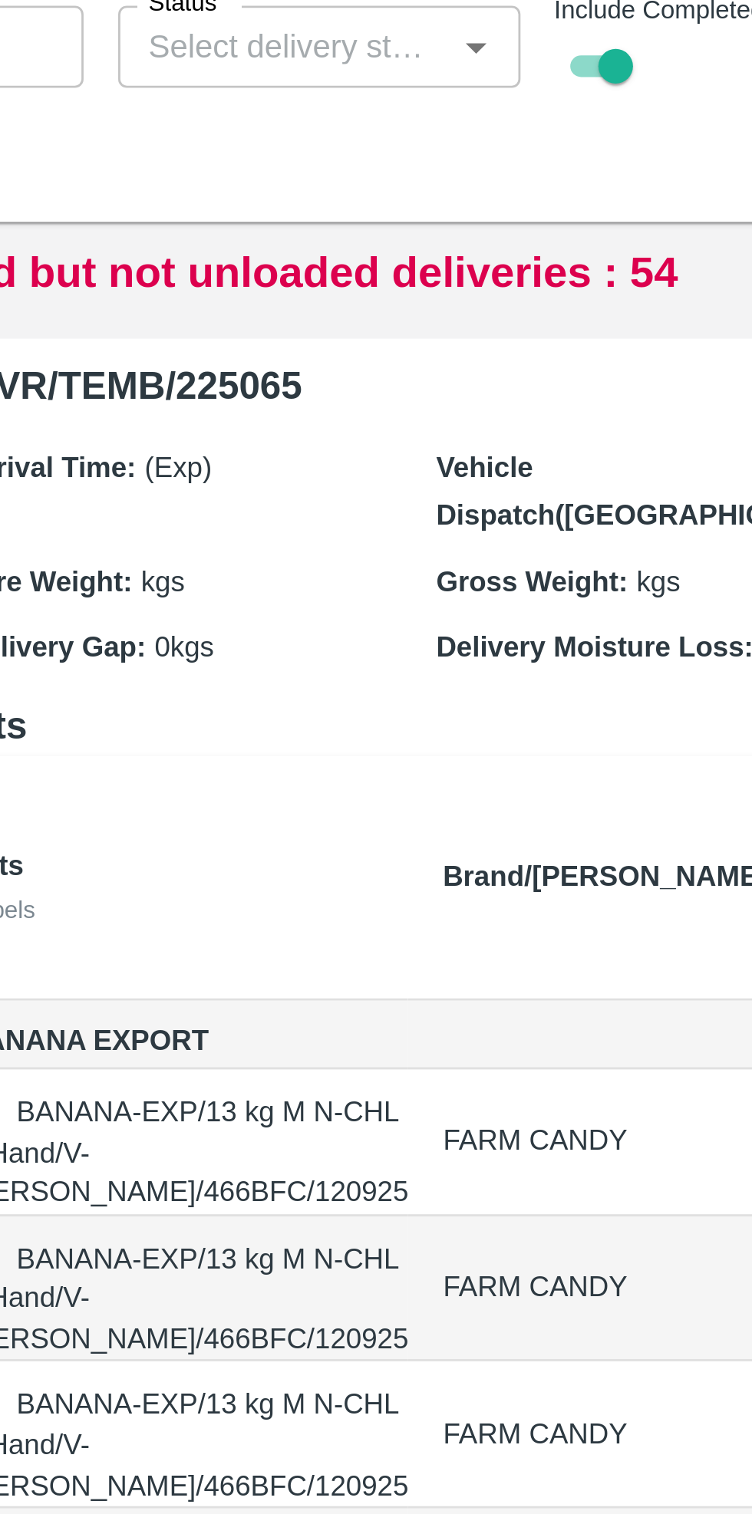
scroll to position [203, 0]
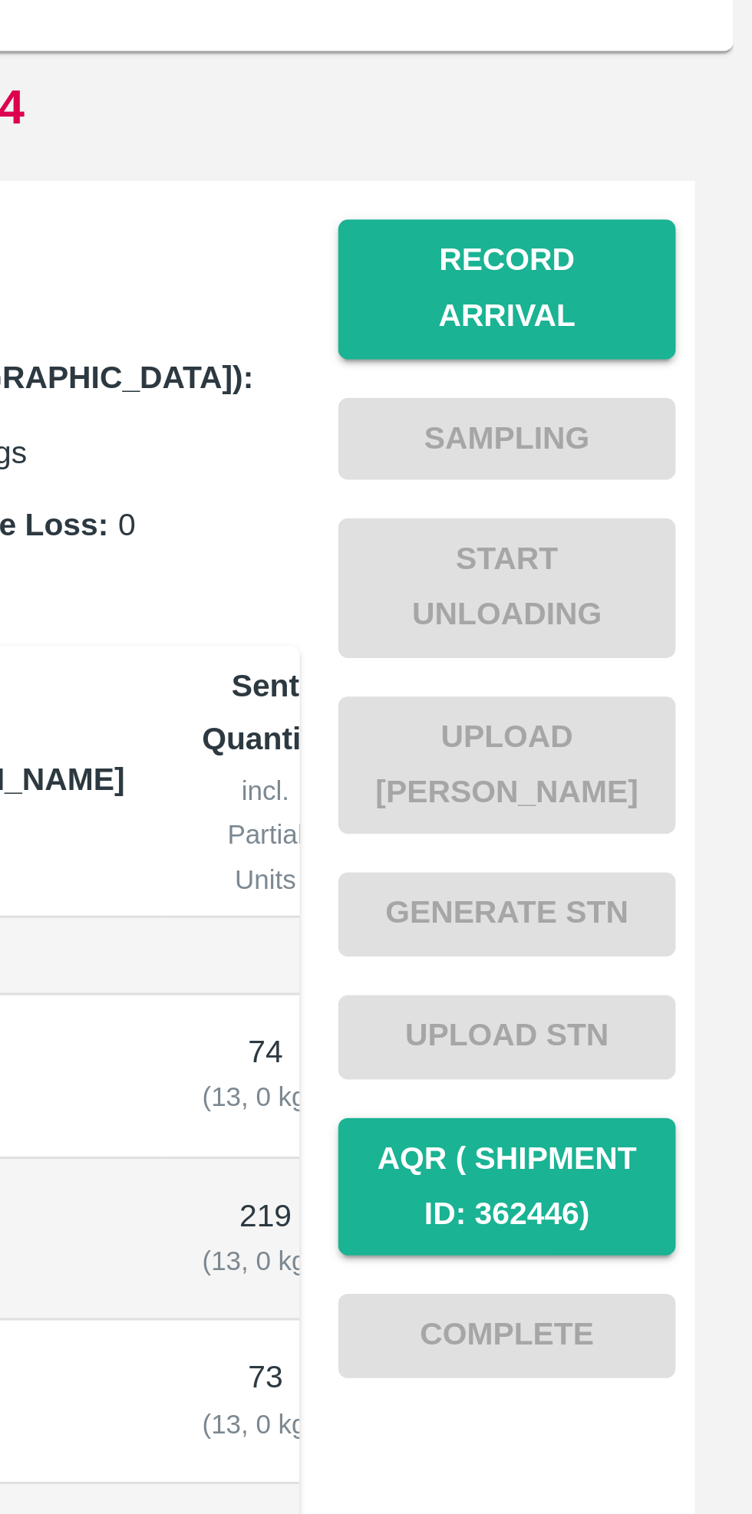
click at [679, 292] on button "Record Arrival" at bounding box center [673, 293] width 107 height 44
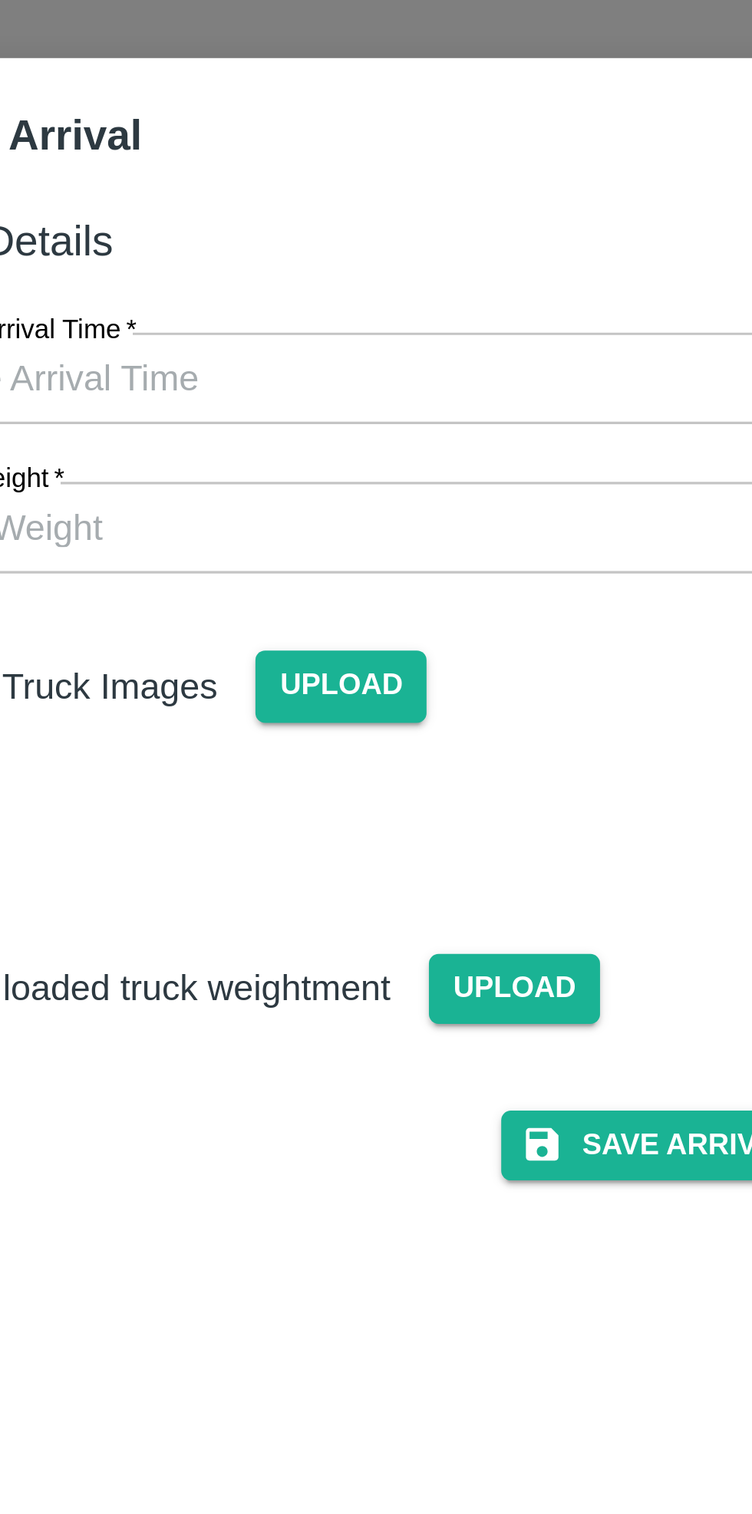
click at [414, 367] on span "Upload" at bounding box center [412, 372] width 54 height 22
click at [0, 0] on input "Upload" at bounding box center [0, 0] width 0 height 0
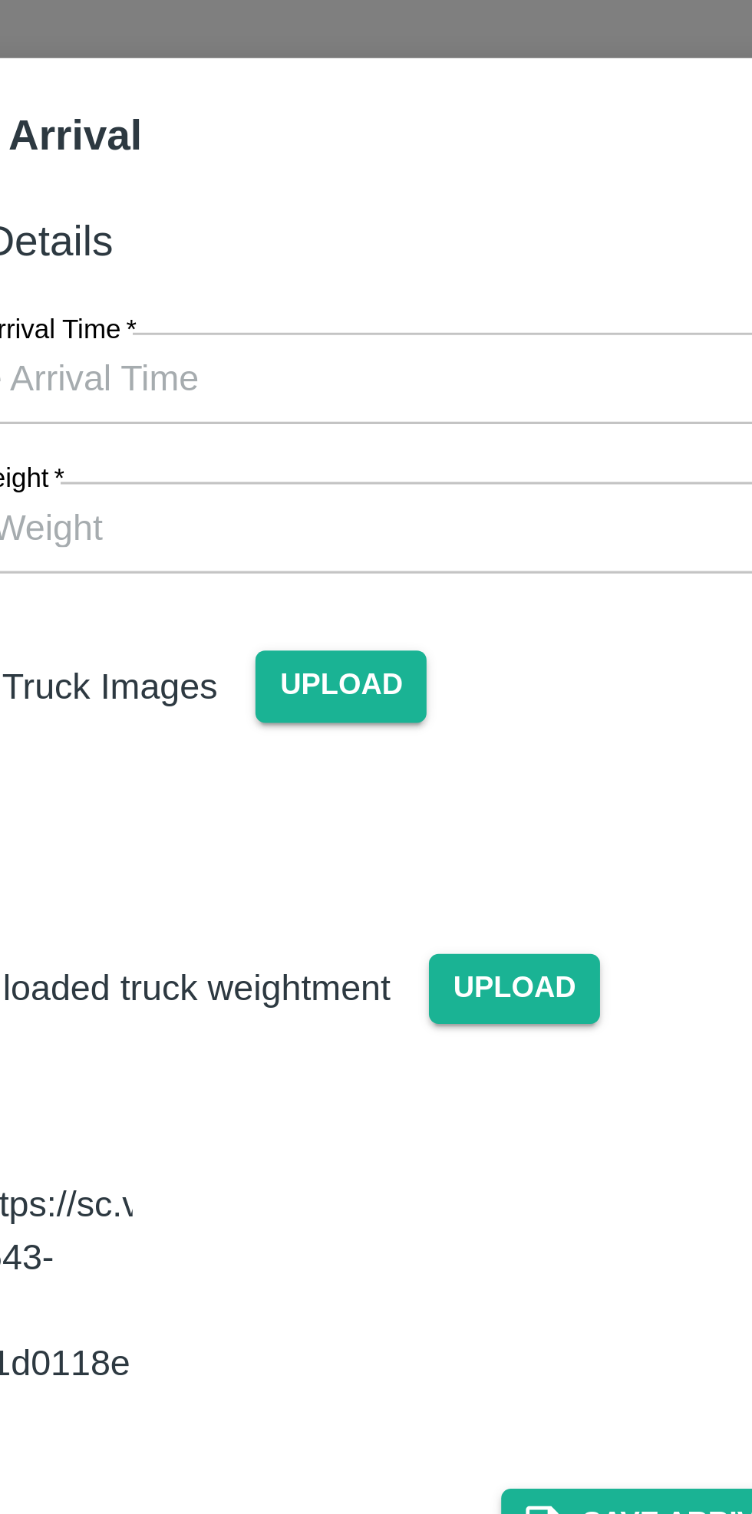
click at [371, 230] on input "Gross Weight   *" at bounding box center [361, 225] width 318 height 29
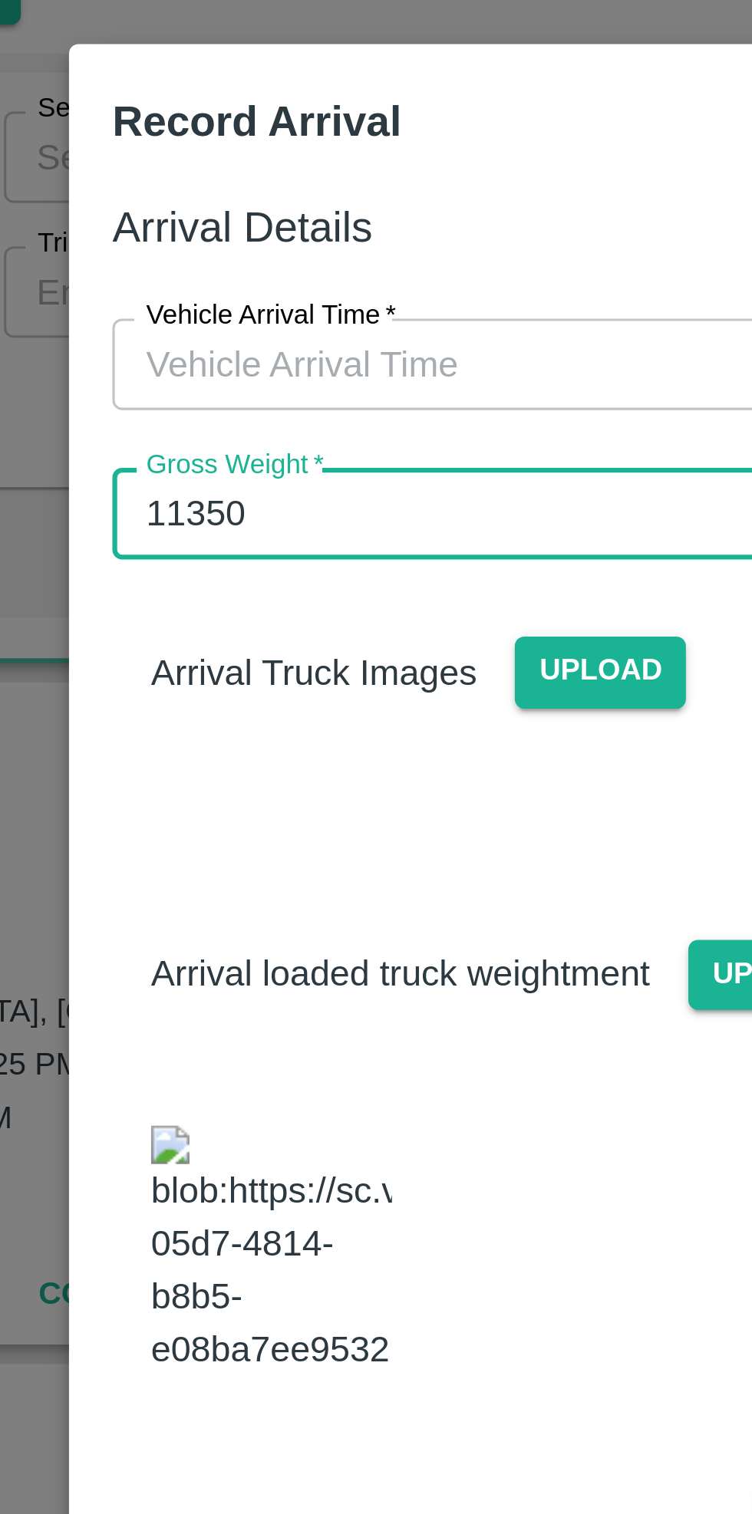
type input "11350"
click at [318, 180] on input "Vehicle Arrival Time   *" at bounding box center [371, 177] width 338 height 29
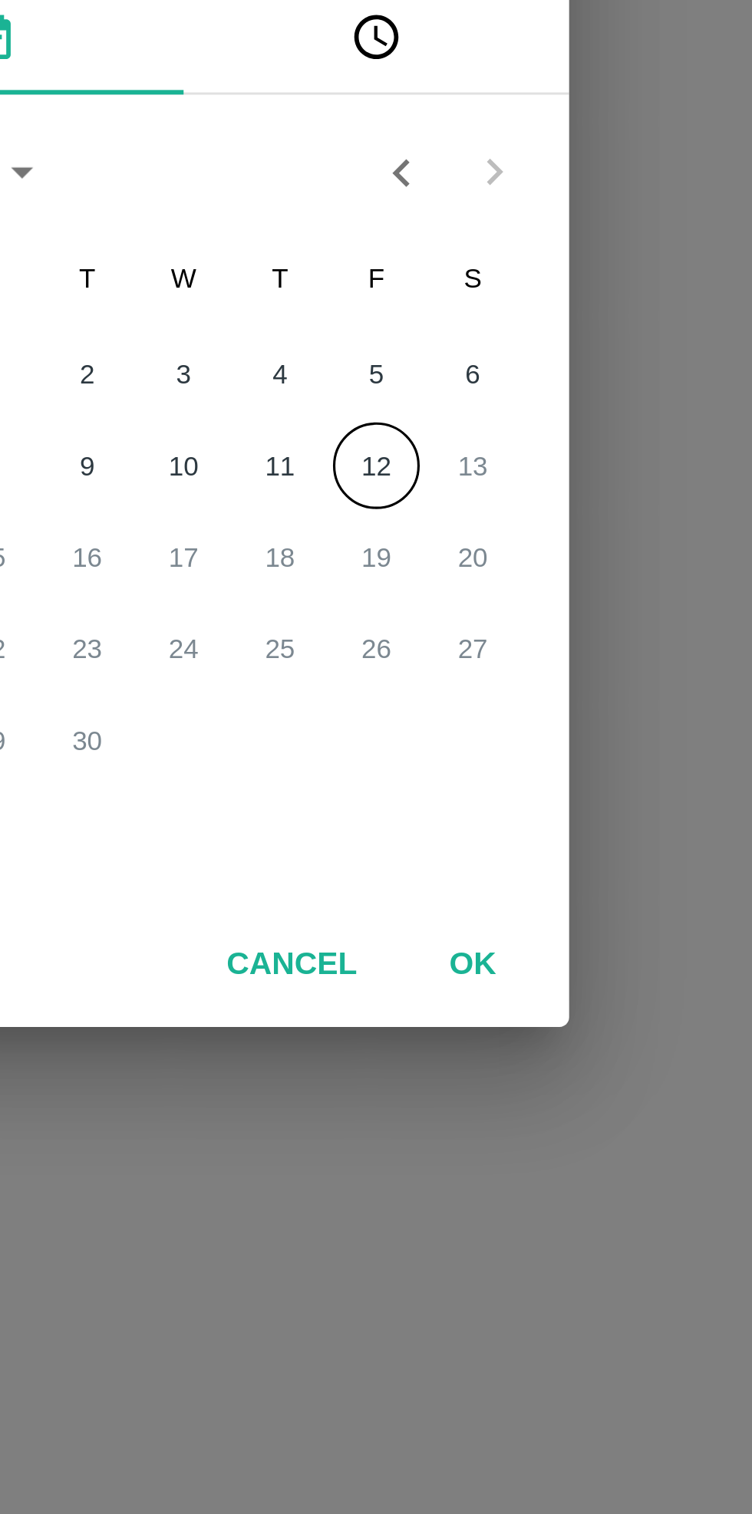
click at [440, 789] on button "12" at bounding box center [437, 793] width 28 height 28
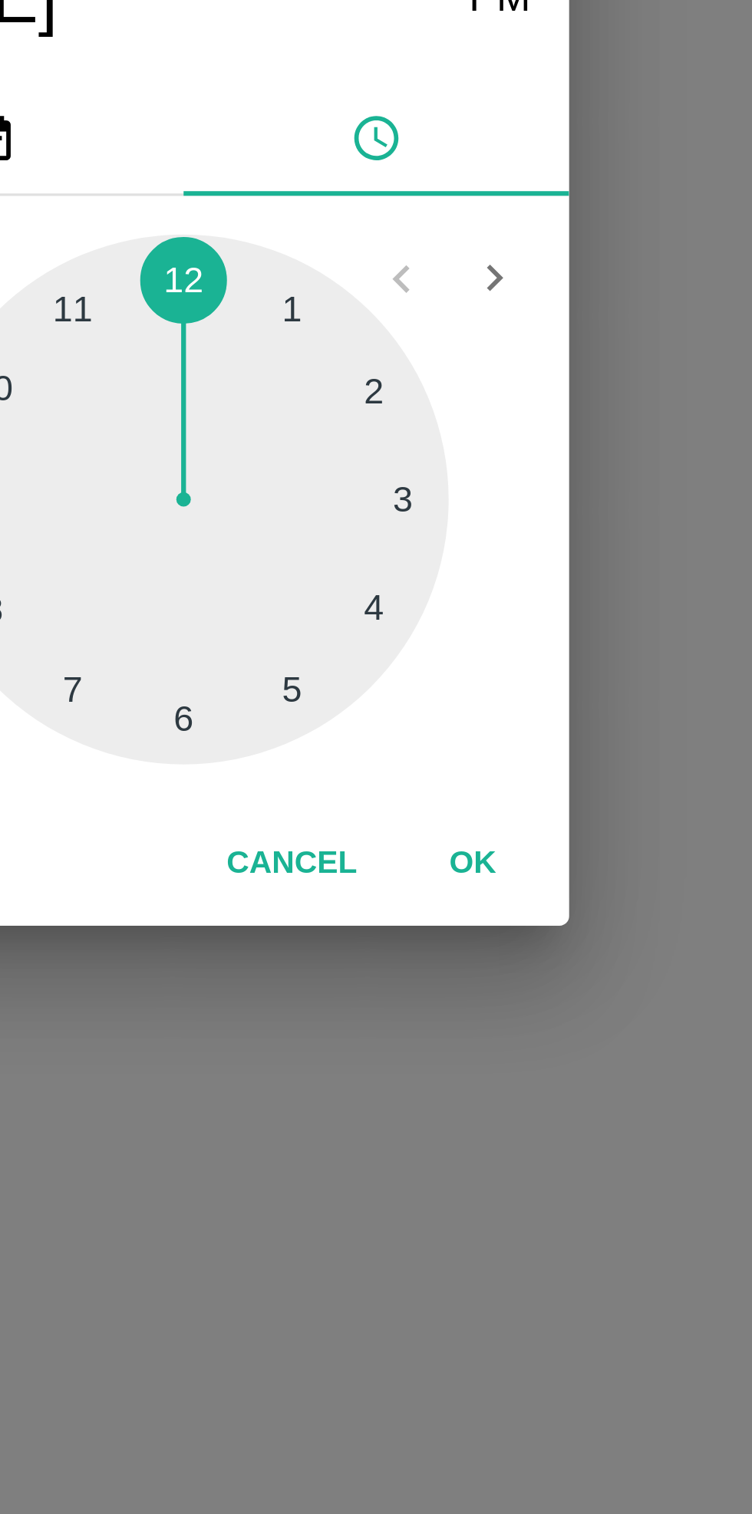
click at [411, 867] on div at bounding box center [376, 803] width 169 height 169
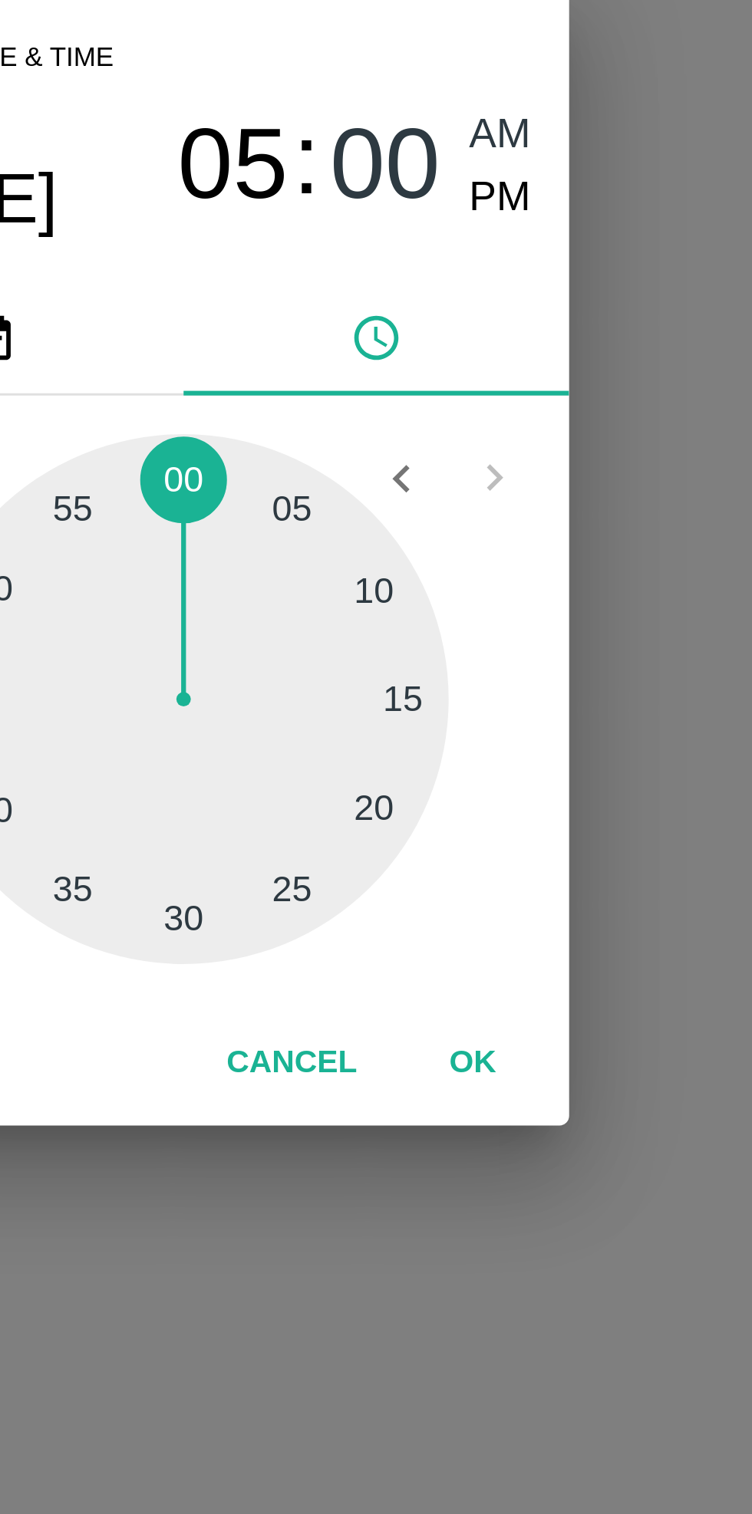
click at [479, 644] on span "PM" at bounding box center [477, 644] width 20 height 21
type input "12/09/2025 05:00 PM"
click at [472, 924] on button "OK" at bounding box center [467, 919] width 49 height 27
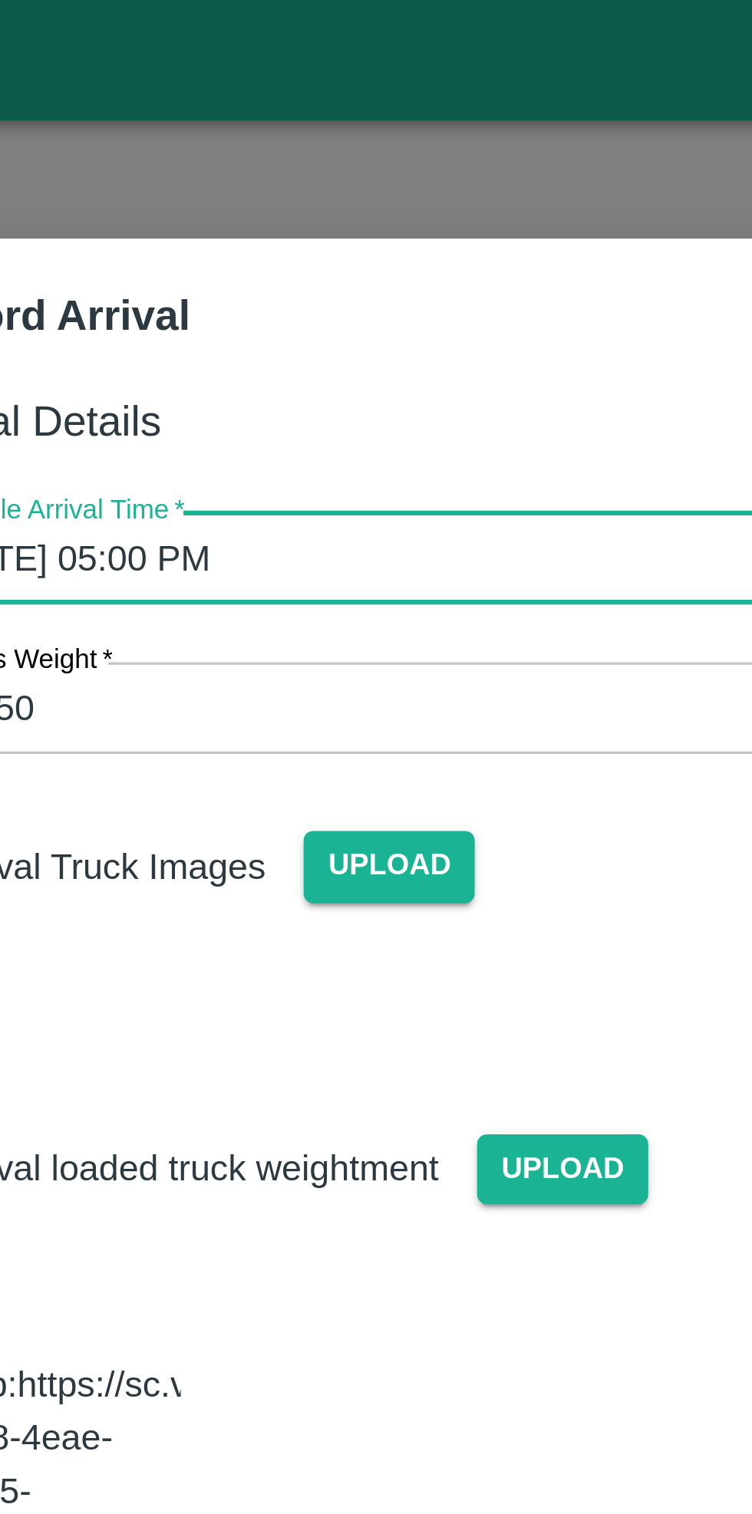
click at [353, 275] on span "Upload" at bounding box center [357, 276] width 54 height 22
click at [0, 0] on input "Upload" at bounding box center [0, 0] width 0 height 0
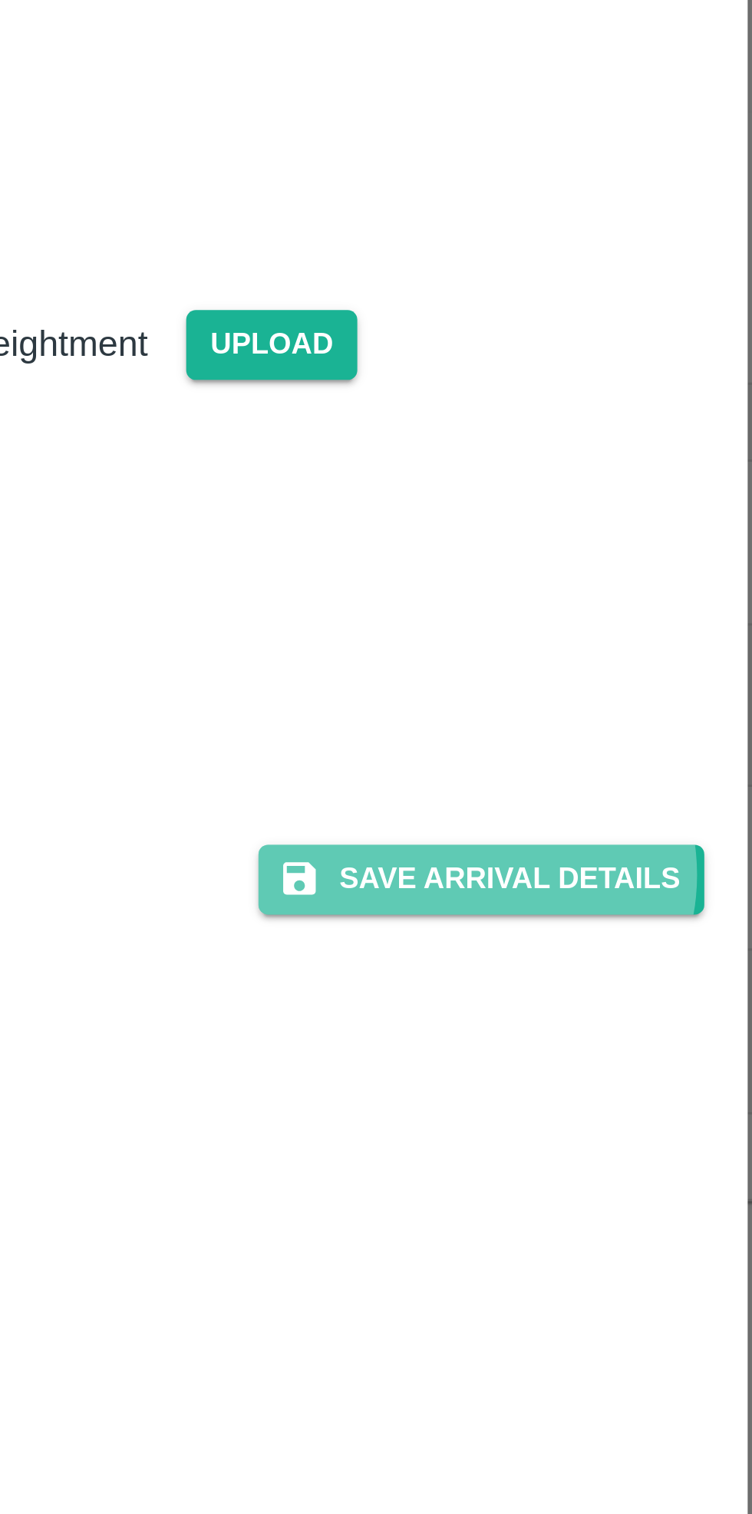
click at [484, 662] on button "Save Arrival Details" at bounding box center [479, 651] width 142 height 22
